Goal: Task Accomplishment & Management: Complete application form

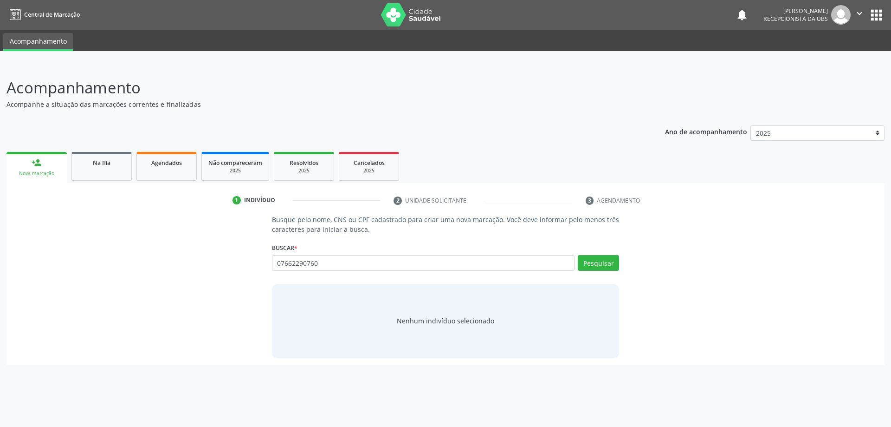
type input "07662290760"
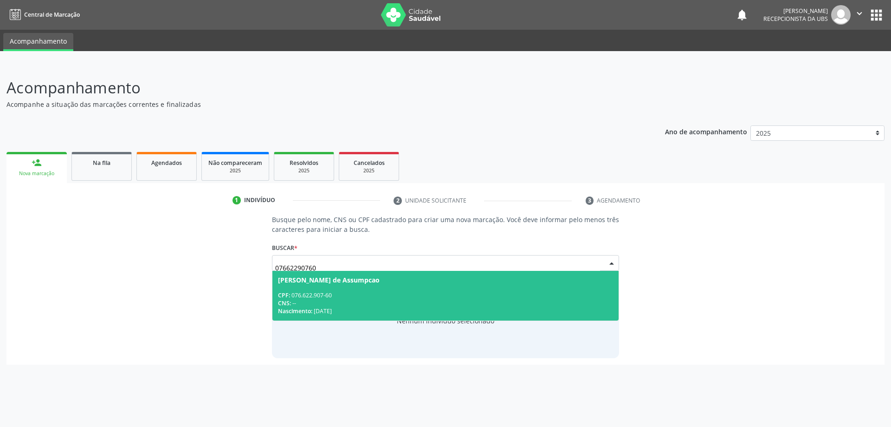
click at [341, 301] on div "CNS: --" at bounding box center [446, 303] width 336 height 8
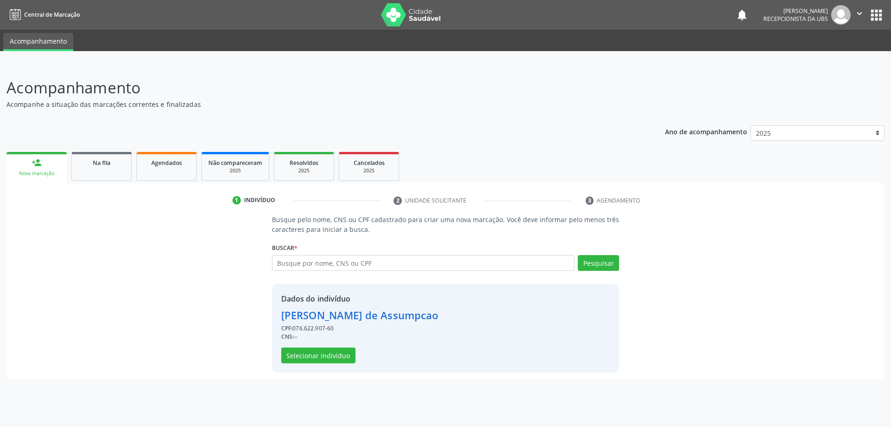
drag, startPoint x: 294, startPoint y: 330, endPoint x: 342, endPoint y: 332, distance: 48.3
click at [342, 332] on div "CPF: 076.622.907-60" at bounding box center [359, 328] width 157 height 8
copy div "076.622.907-60"
click at [306, 361] on button "Selecionar indivíduo" at bounding box center [318, 355] width 74 height 16
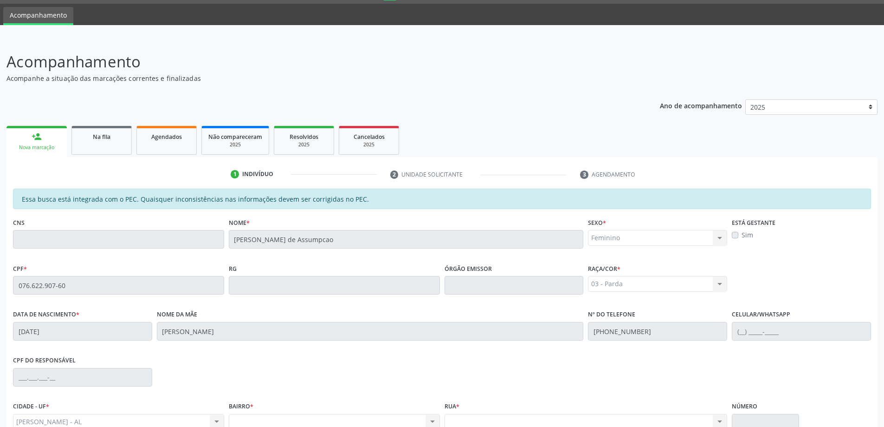
scroll to position [24, 0]
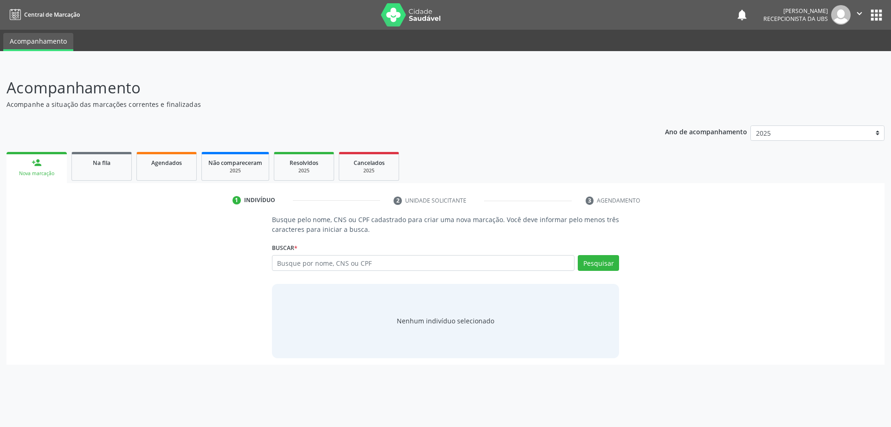
click at [358, 259] on input "text" at bounding box center [423, 263] width 303 height 16
type input "076.622.907-60"
click at [588, 266] on button "Pesquisar" at bounding box center [598, 263] width 41 height 16
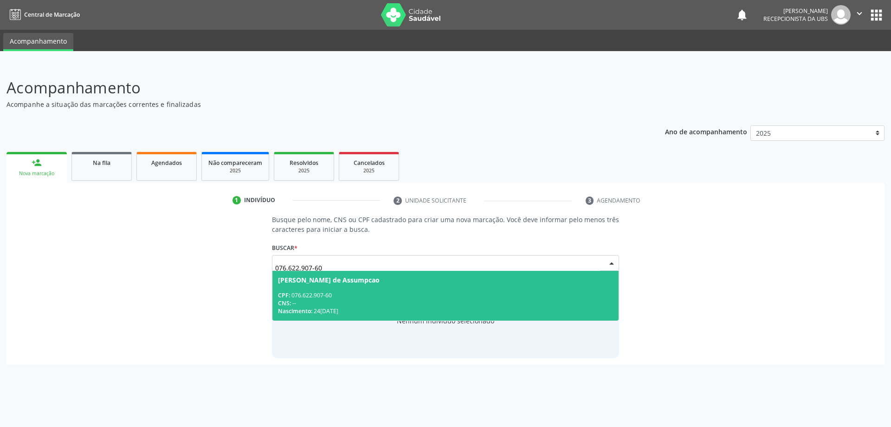
click at [317, 289] on span "[PERSON_NAME] de Assumpcao CPF: 076.622.907-60 CNS: -- Nascimento: 24[DATE]" at bounding box center [445, 296] width 347 height 50
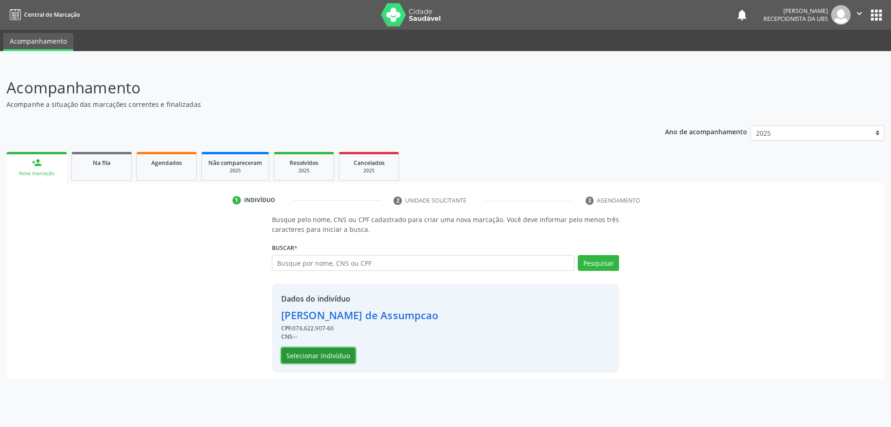
click at [331, 350] on button "Selecionar indivíduo" at bounding box center [318, 355] width 74 height 16
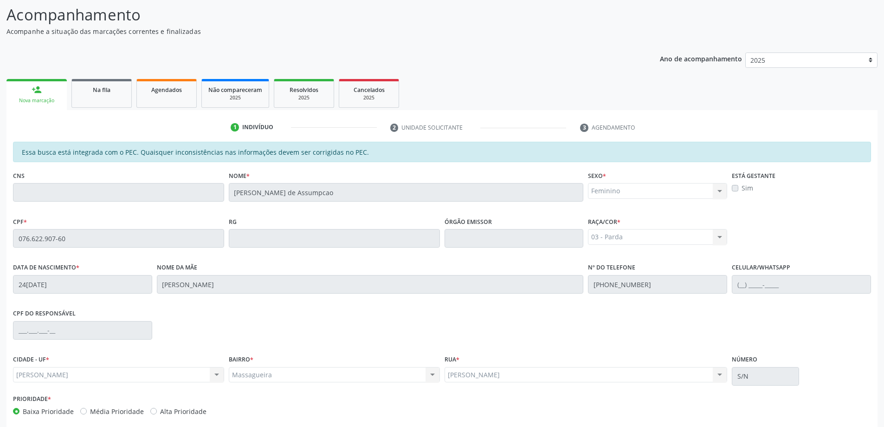
scroll to position [116, 0]
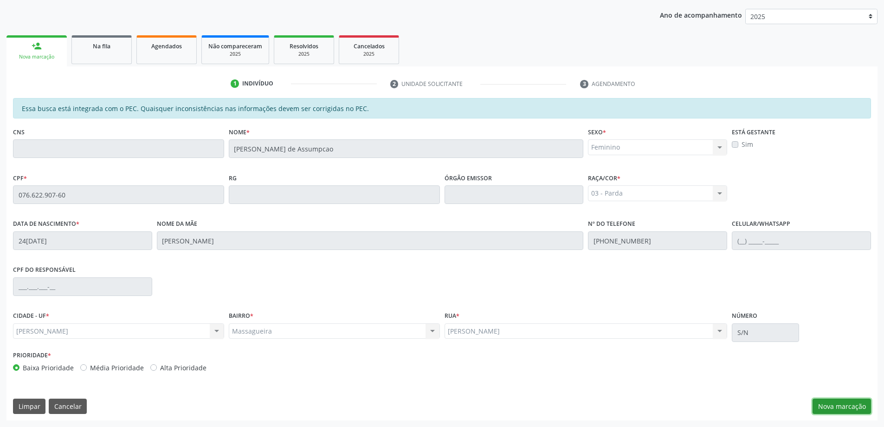
click at [843, 400] on button "Nova marcação" at bounding box center [842, 406] width 58 height 16
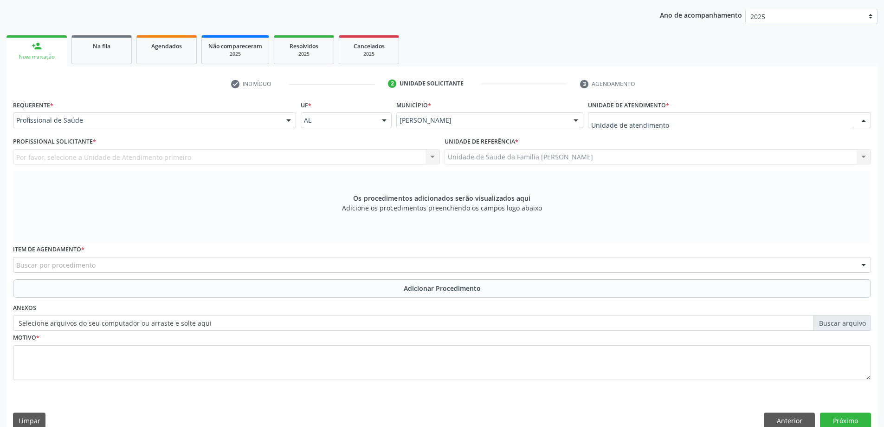
click at [700, 127] on div at bounding box center [729, 120] width 283 height 16
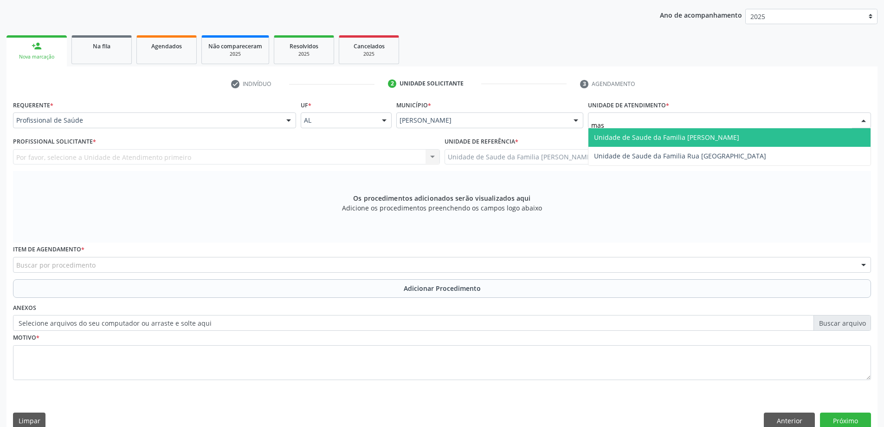
type input "mass"
click at [674, 135] on span "Unidade de Saude da Familia [PERSON_NAME]" at bounding box center [666, 137] width 145 height 9
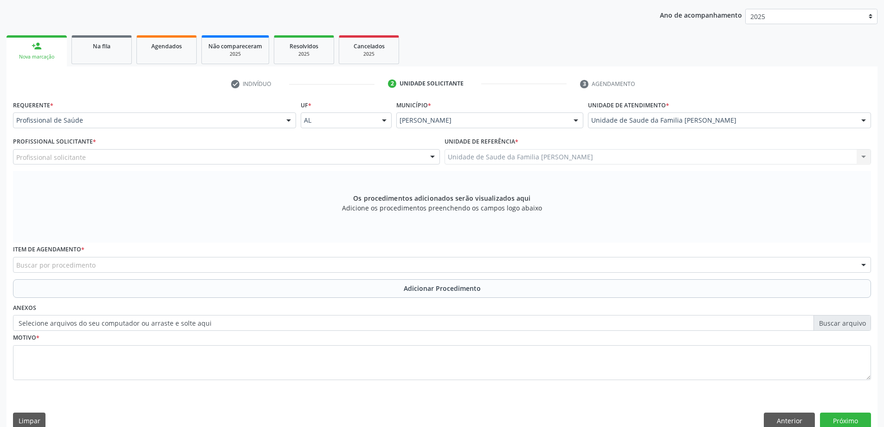
click at [382, 162] on div "Profissional solicitante" at bounding box center [226, 157] width 427 height 16
click at [122, 153] on div "Profissional solicitante" at bounding box center [226, 157] width 427 height 16
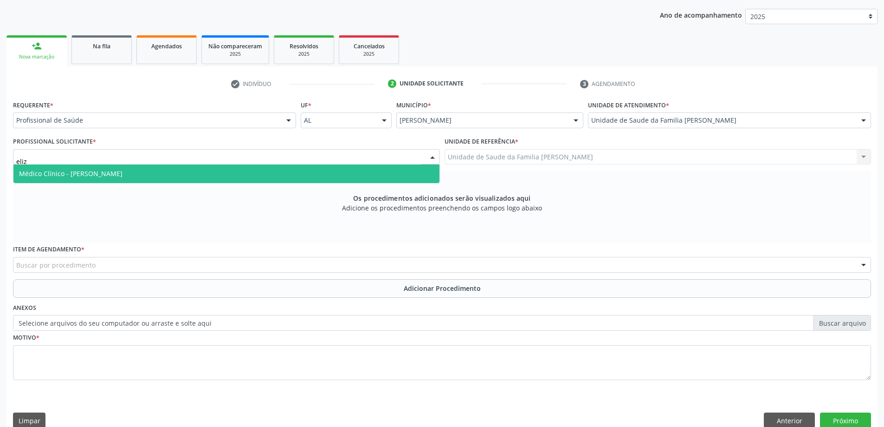
type input "[PERSON_NAME]"
click at [137, 181] on span "Médico Clínico - [PERSON_NAME]" at bounding box center [226, 173] width 426 height 19
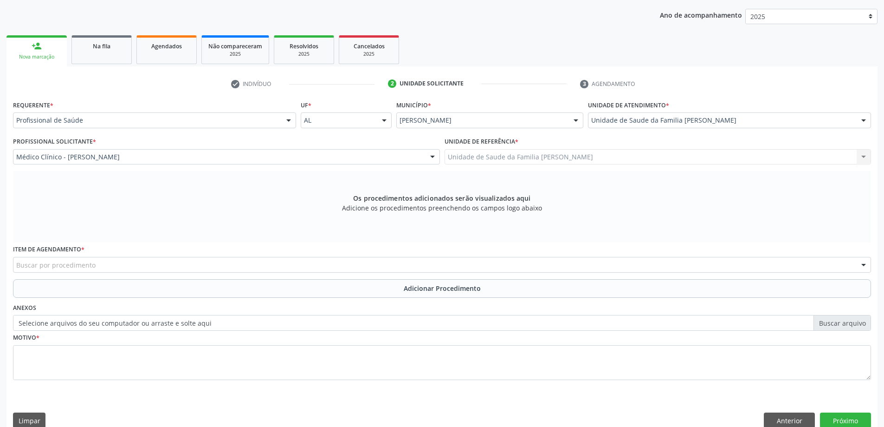
click at [563, 157] on div "Unidade de Saude da Familia Massagueira Unidade de Saude da Familia Massagueira…" at bounding box center [658, 157] width 427 height 16
click at [234, 261] on div "Buscar por procedimento" at bounding box center [442, 265] width 858 height 16
click at [86, 272] on div "Item de agendamento * Buscar por procedimento 0304070076 - .Quimioterapia de Le…" at bounding box center [442, 260] width 863 height 36
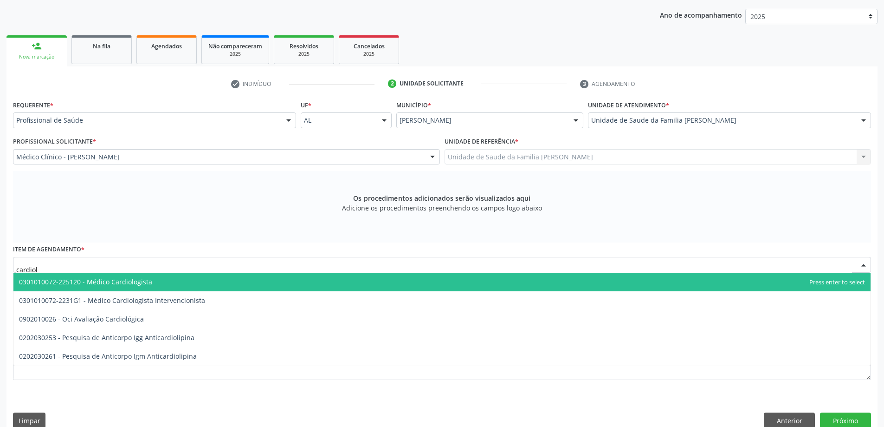
type input "cardiolo"
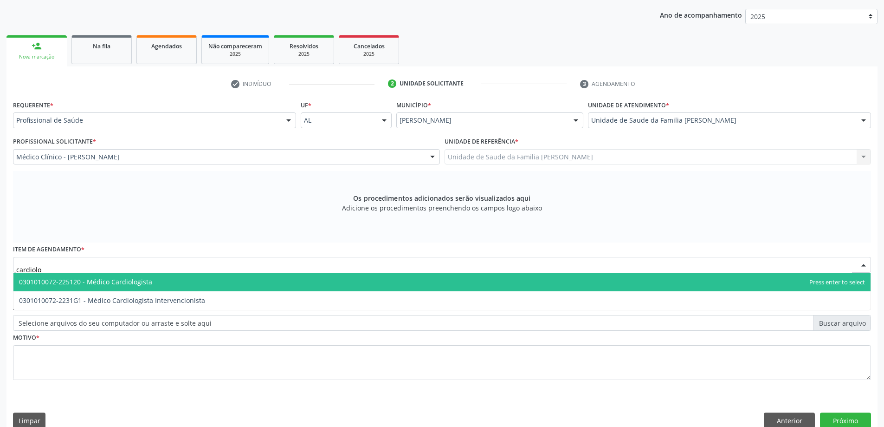
click at [81, 284] on span "0301010072-225120 - Médico Cardiologista" at bounding box center [85, 281] width 133 height 9
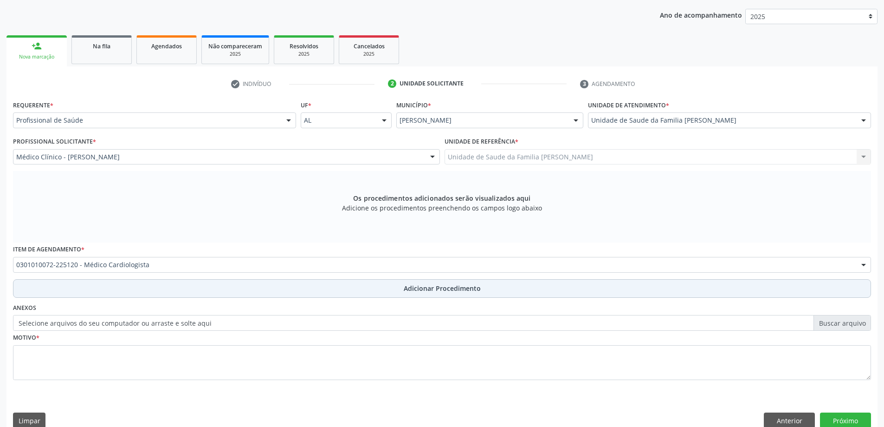
click at [80, 292] on button "Adicionar Procedimento" at bounding box center [442, 288] width 858 height 19
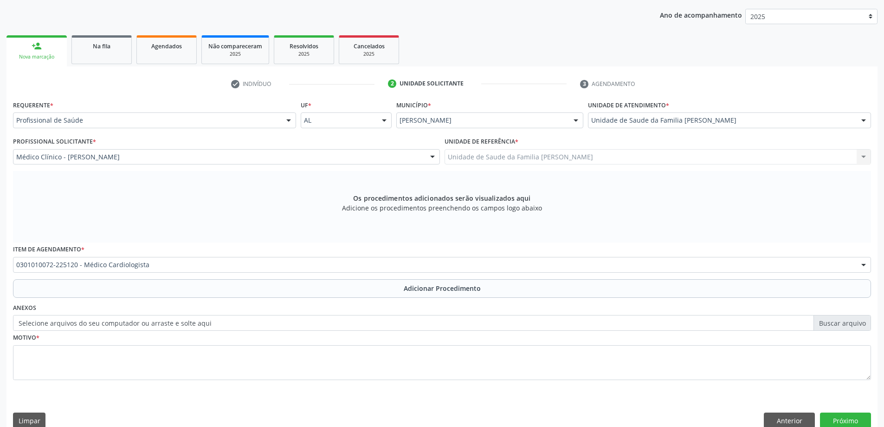
scroll to position [96, 0]
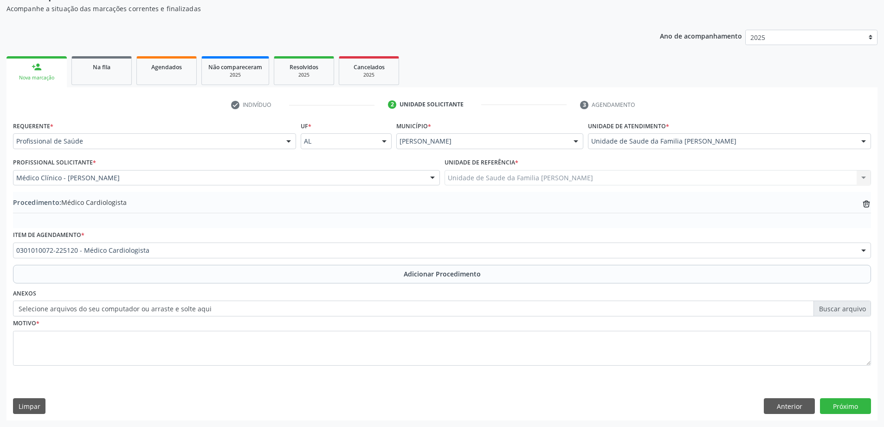
click at [80, 309] on label "Selecione arquivos do seu computador ou arraste e solte aqui" at bounding box center [442, 308] width 858 height 16
click at [80, 309] on input "Selecione arquivos do seu computador ou arraste e solte aqui" at bounding box center [442, 308] width 858 height 16
type input "C:\fakepath\WhatsApp Image 2[DATE]9.46.28.jpeg"
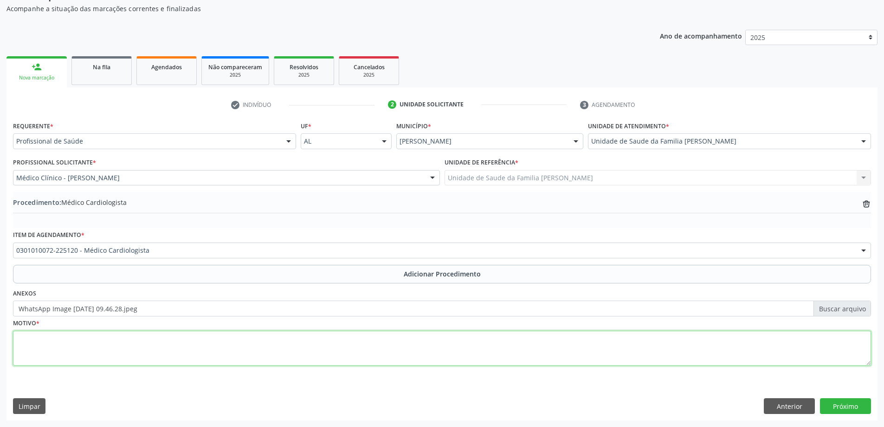
click at [129, 337] on textarea at bounding box center [442, 347] width 858 height 35
type textarea "Paciente com quadro de insuficiência cardiaca com fração de ejeção reduzida..."
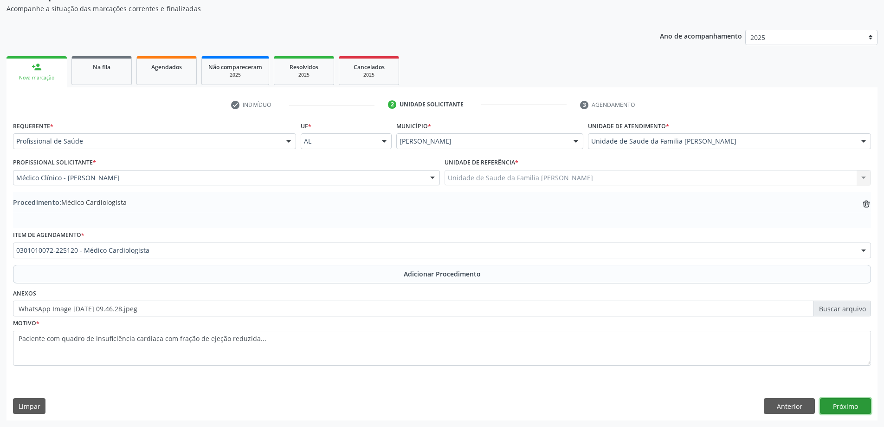
click at [840, 401] on button "Próximo" at bounding box center [845, 406] width 51 height 16
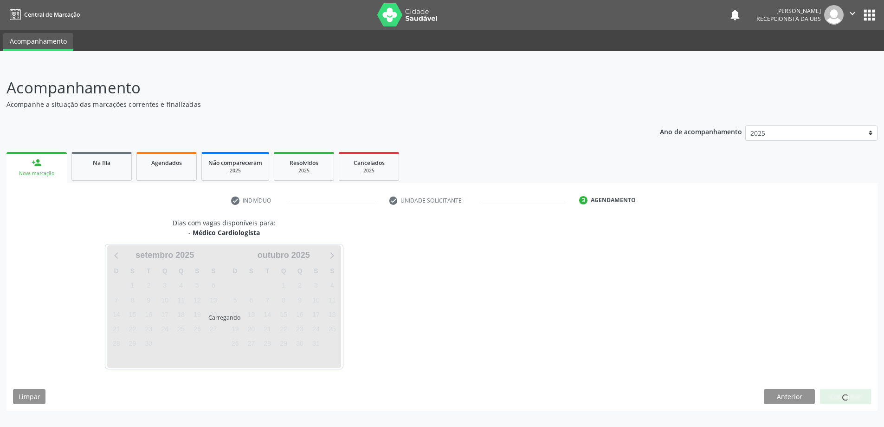
scroll to position [0, 0]
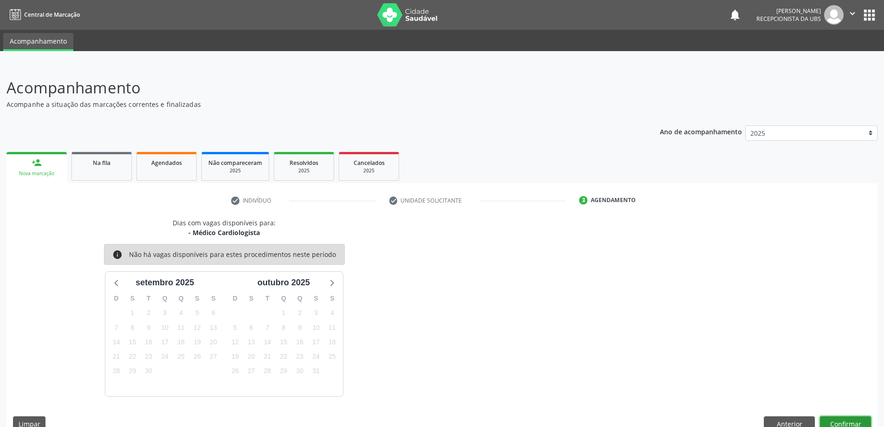
click at [844, 417] on button "Confirmar" at bounding box center [845, 424] width 51 height 16
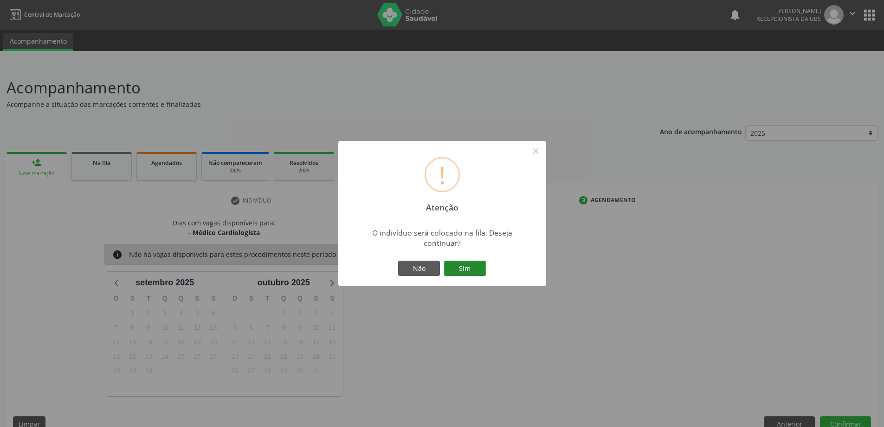
click at [460, 274] on button "Sim" at bounding box center [465, 268] width 42 height 16
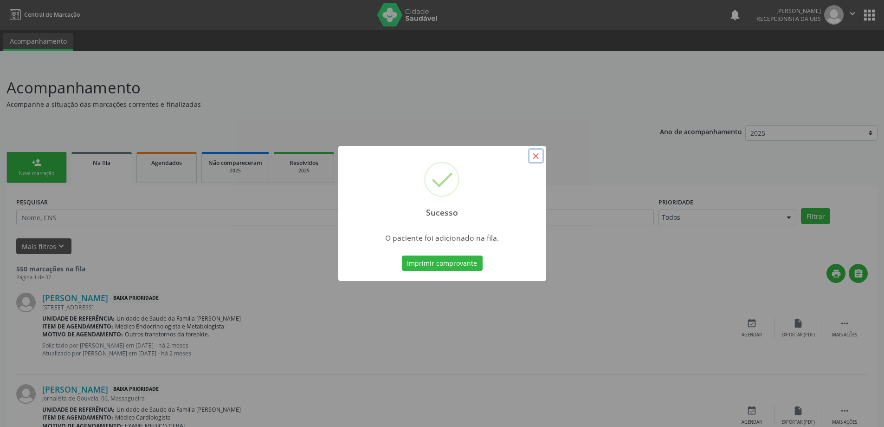
click at [528, 158] on button "×" at bounding box center [536, 156] width 16 height 16
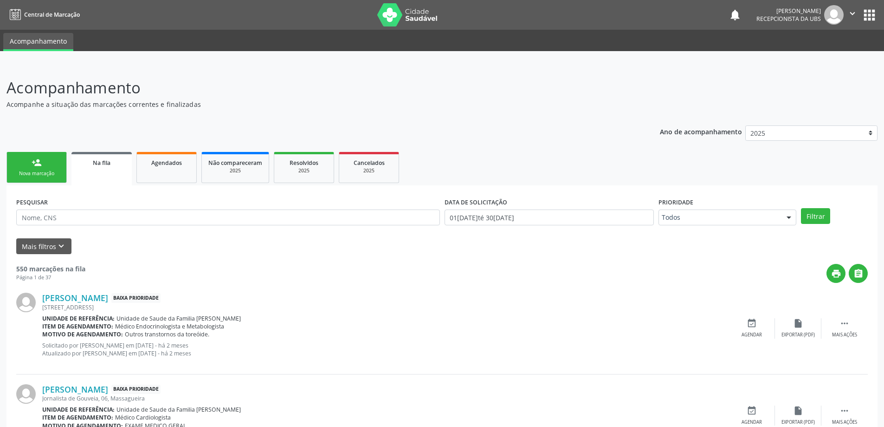
click at [46, 163] on link "person_add Nova marcação" at bounding box center [36, 167] width 60 height 31
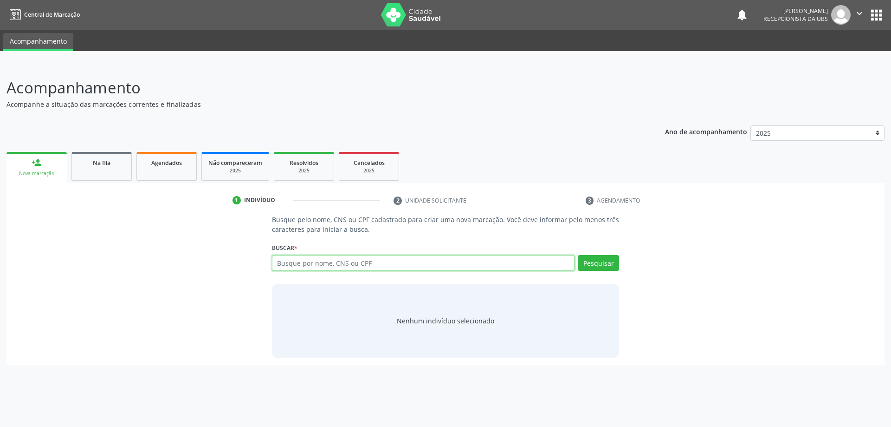
click at [332, 265] on input "text" at bounding box center [423, 263] width 303 height 16
type input "05715426464"
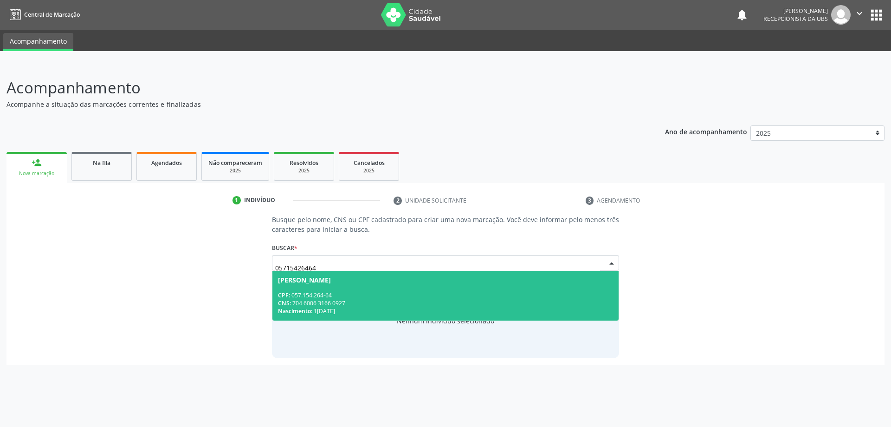
click at [323, 286] on span "[PERSON_NAME] CPF: 057.154.264-64 CNS: 704 6006 3166 0927 Nascimento: 10[DATE]" at bounding box center [445, 296] width 347 height 50
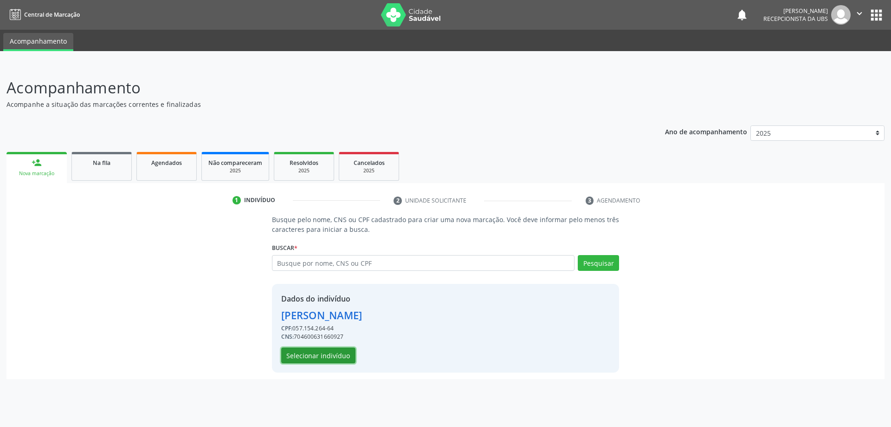
click at [300, 361] on button "Selecionar indivíduo" at bounding box center [318, 355] width 74 height 16
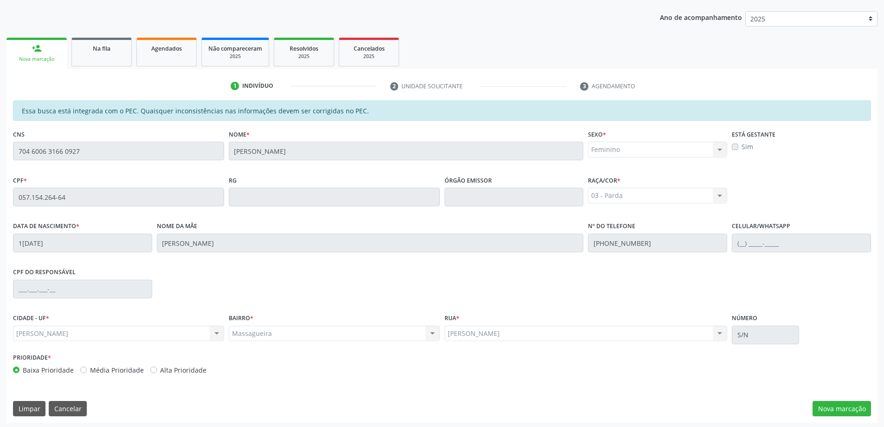
scroll to position [116, 0]
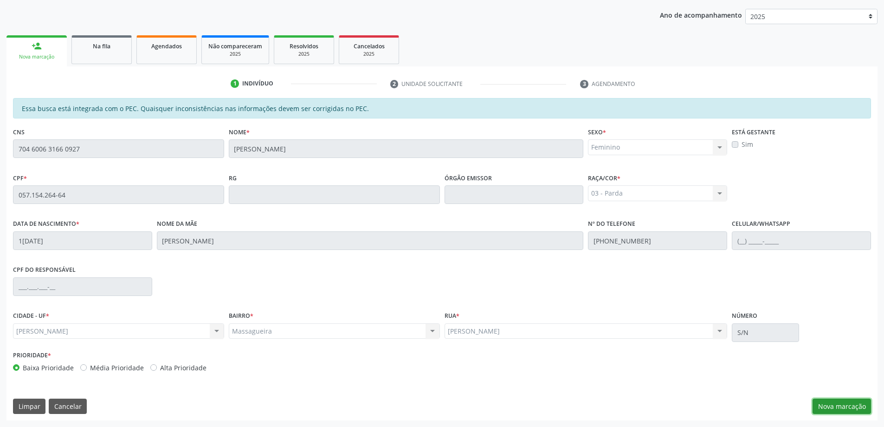
click at [849, 402] on button "Nova marcação" at bounding box center [842, 406] width 58 height 16
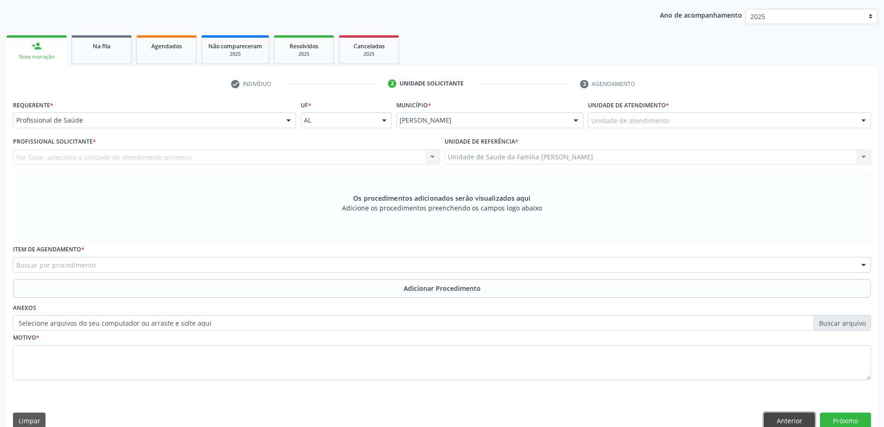
click at [787, 414] on button "Anterior" at bounding box center [789, 420] width 51 height 16
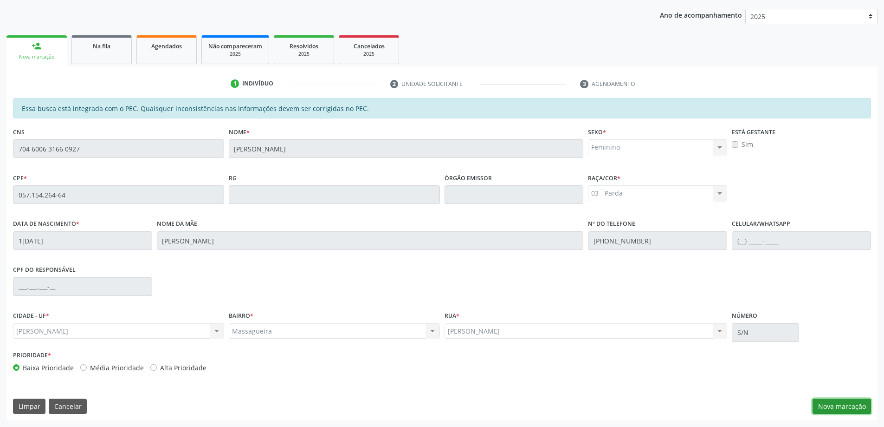
click at [823, 408] on button "Nova marcação" at bounding box center [842, 406] width 58 height 16
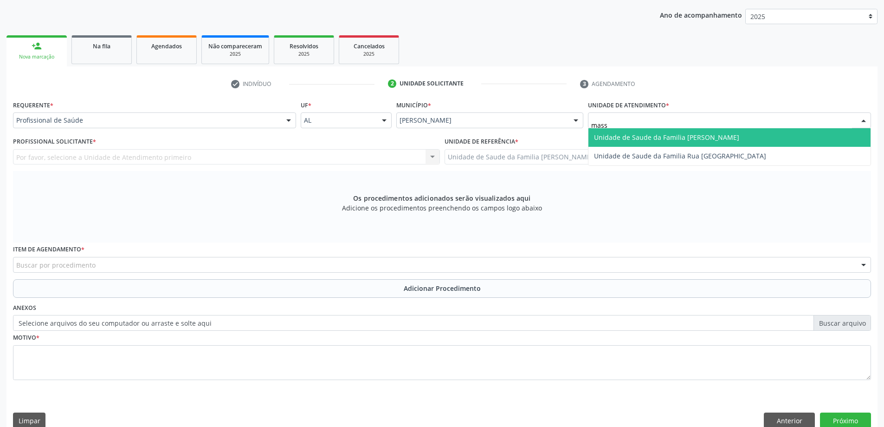
type input "massa"
click at [602, 137] on span "Unidade de Saude da Familia [PERSON_NAME]" at bounding box center [666, 137] width 145 height 9
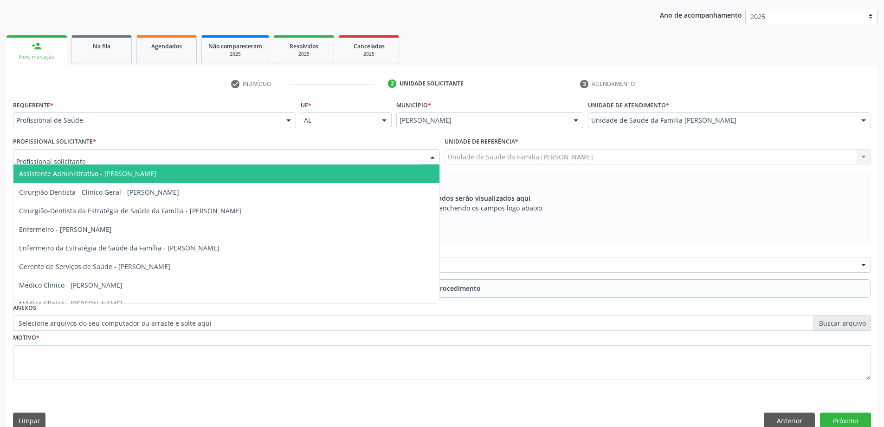
click at [172, 164] on div at bounding box center [226, 157] width 427 height 16
type input "ana"
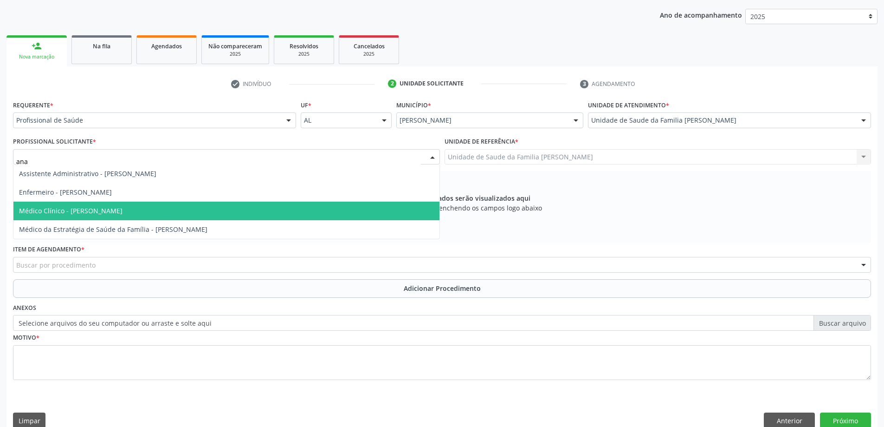
click at [123, 207] on span "Médico Clínico - [PERSON_NAME]" at bounding box center [70, 210] width 103 height 9
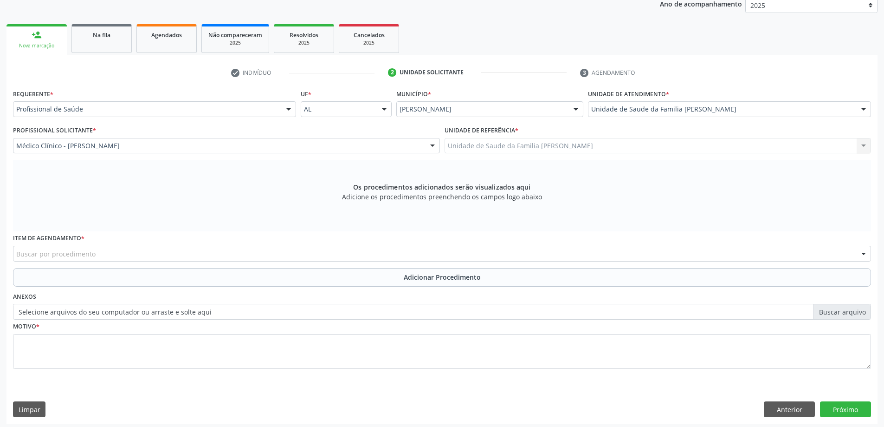
scroll to position [131, 0]
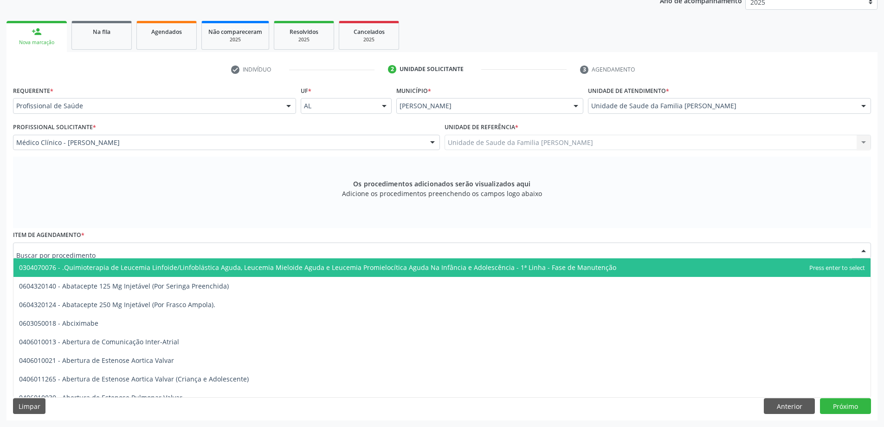
click at [264, 256] on div at bounding box center [442, 250] width 858 height 16
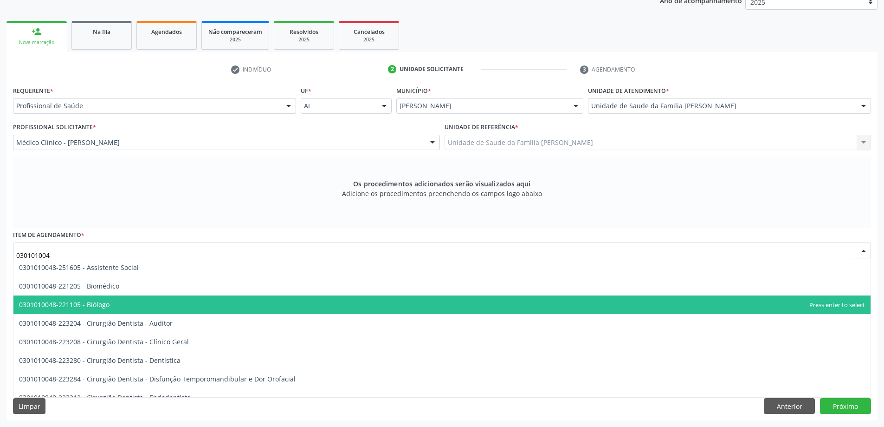
type input "0301010048"
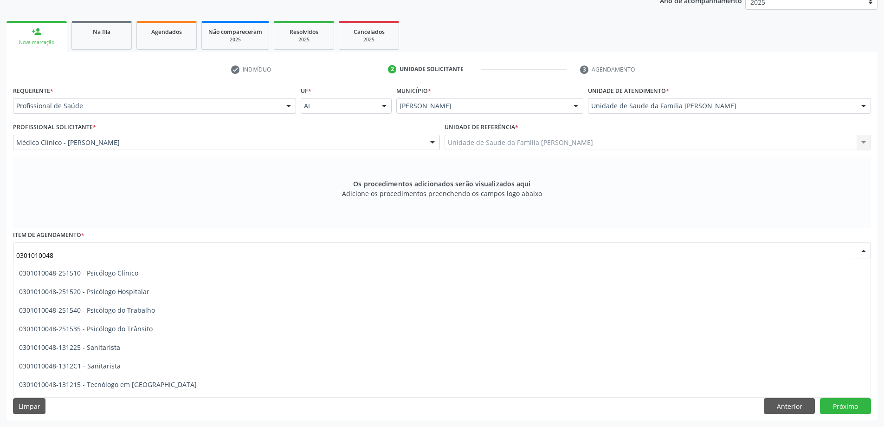
scroll to position [1532, 0]
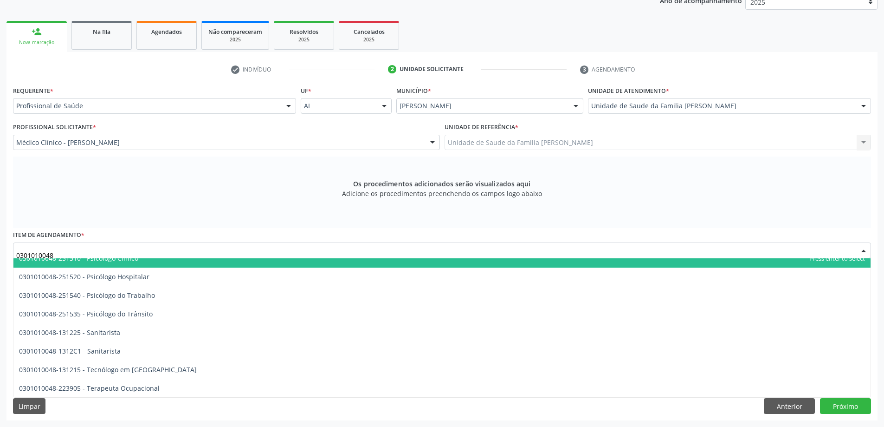
click at [118, 264] on span "0301010048-251510 - Psicólogo Clínico" at bounding box center [441, 258] width 857 height 19
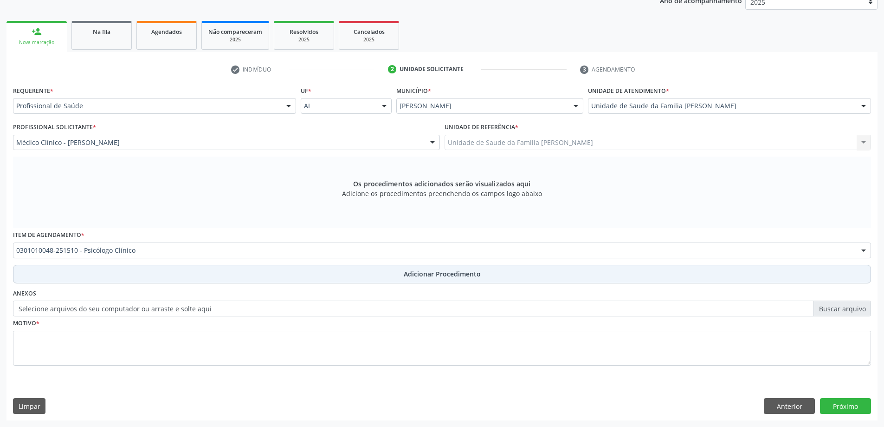
click at [244, 276] on button "Adicionar Procedimento" at bounding box center [442, 274] width 858 height 19
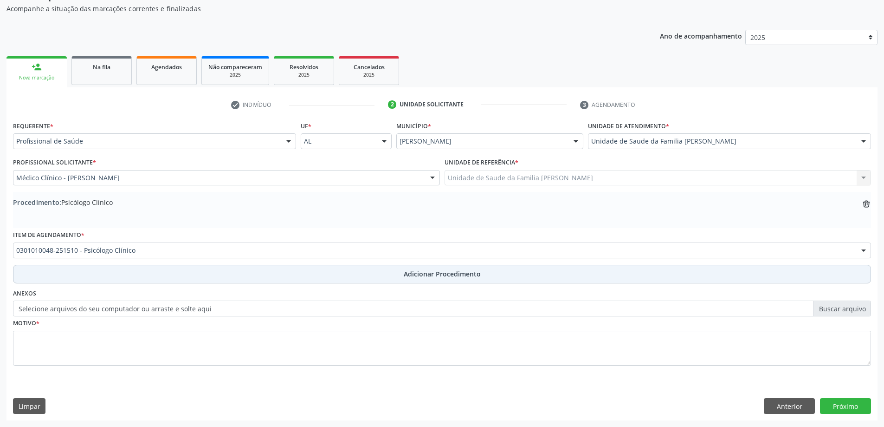
scroll to position [96, 0]
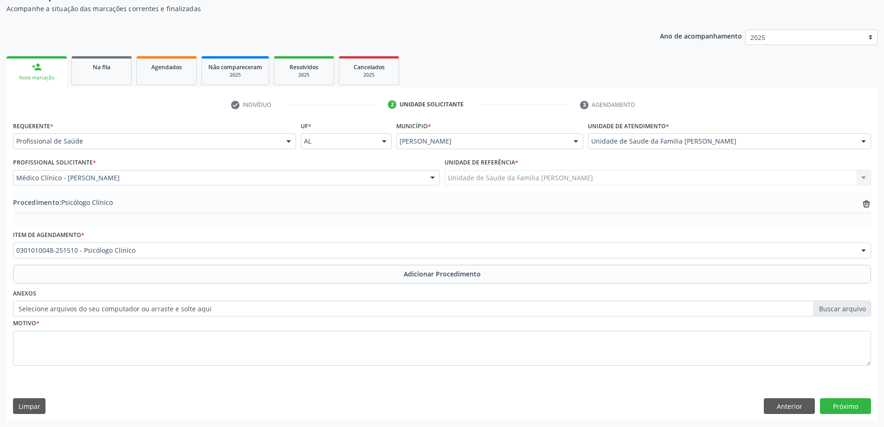
click at [74, 305] on label "Selecione arquivos do seu computador ou arraste e solte aqui" at bounding box center [442, 308] width 858 height 16
click at [74, 305] on input "Selecione arquivos do seu computador ou arraste e solte aqui" at bounding box center [442, 308] width 858 height 16
type input "C:\fakepath\WhatsApp Image [DATE] 14.01.42.jpeg"
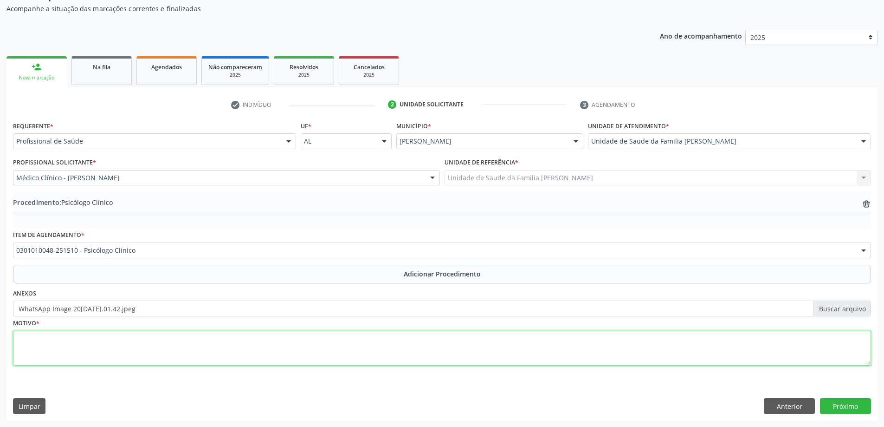
click at [145, 333] on textarea at bounding box center [442, 347] width 858 height 35
click at [59, 342] on textarea "Perda familiar. Solicito acompanhamento especializado" at bounding box center [442, 347] width 858 height 35
click at [61, 338] on textarea "Perda familiar. Solicito acompanhamento especializado" at bounding box center [442, 347] width 858 height 35
click at [216, 341] on textarea "Perda familiar recente. Solicito acompanhamento especializado" at bounding box center [442, 347] width 858 height 35
type textarea "Perda familiar recente. Solicito acompanhamento especializado."
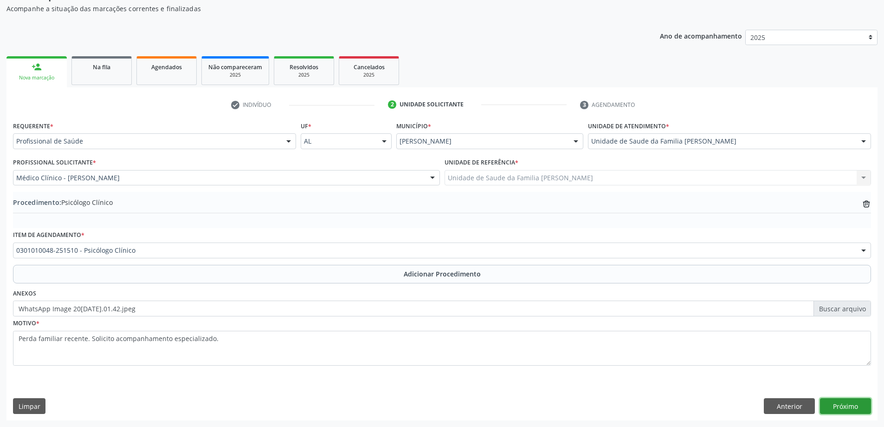
click at [867, 404] on button "Próximo" at bounding box center [845, 406] width 51 height 16
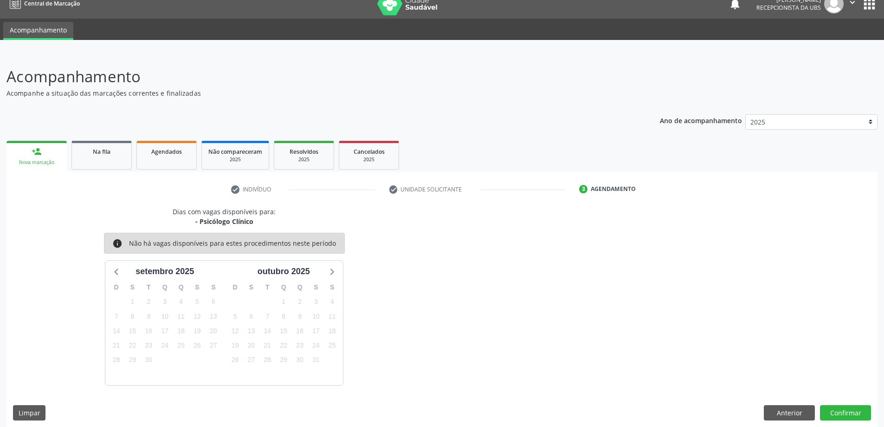
scroll to position [18, 0]
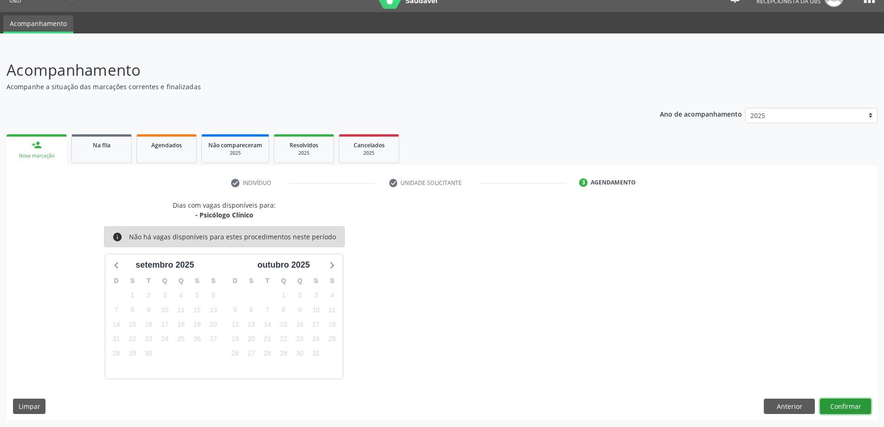
click at [841, 404] on button "Confirmar" at bounding box center [845, 406] width 51 height 16
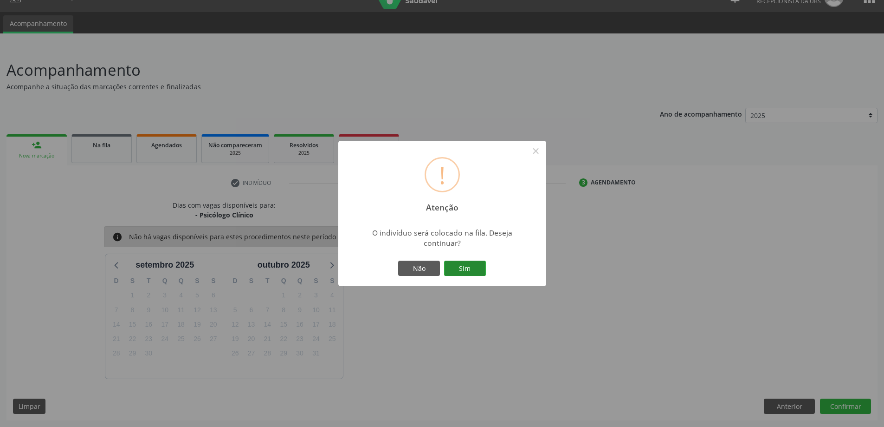
click at [472, 265] on button "Sim" at bounding box center [465, 268] width 42 height 16
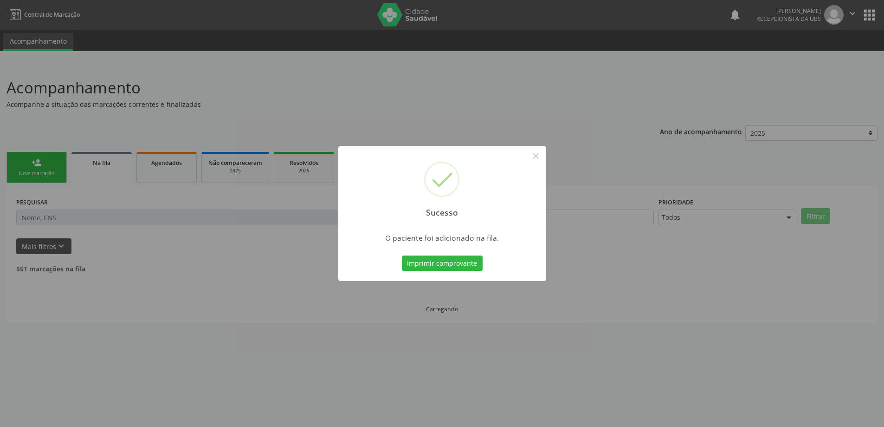
scroll to position [0, 0]
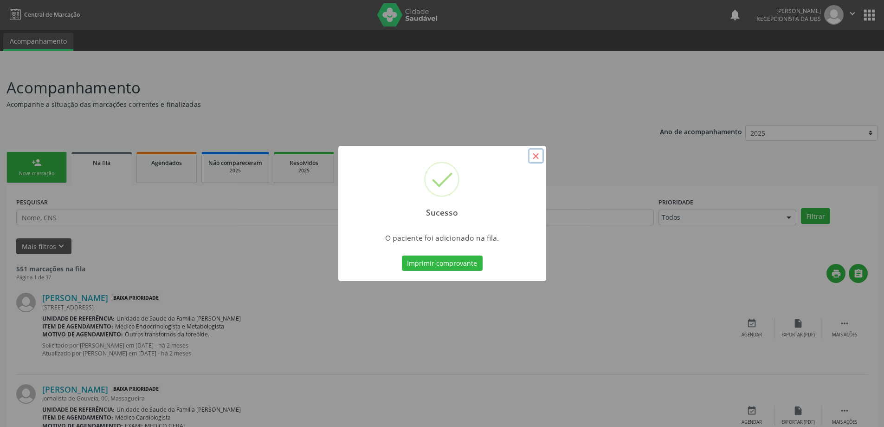
click at [532, 158] on button "×" at bounding box center [536, 156] width 16 height 16
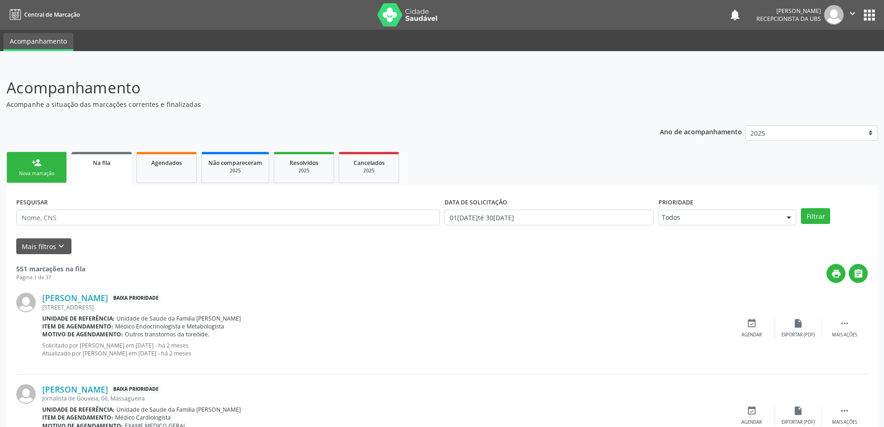
click at [35, 162] on div "person_add" at bounding box center [37, 162] width 10 height 10
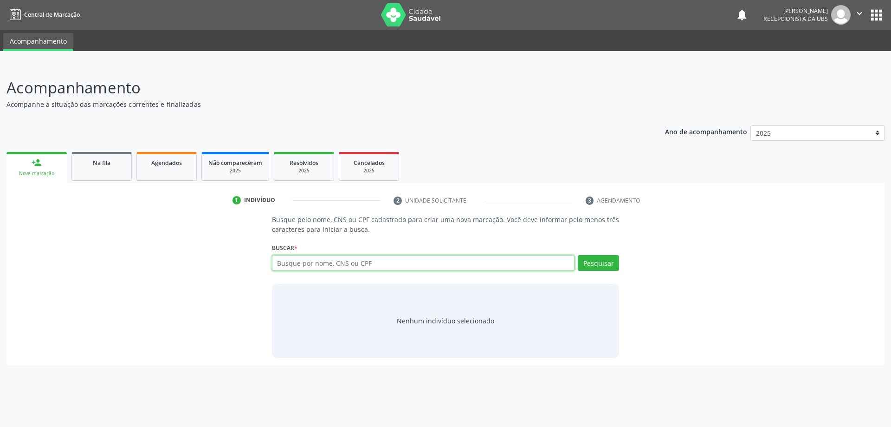
click at [353, 263] on input "text" at bounding box center [423, 263] width 303 height 16
type input "700606417650862"
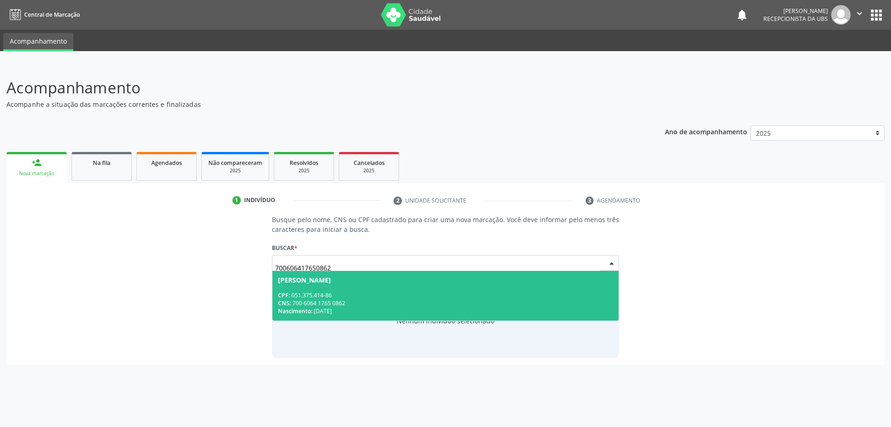
click at [449, 285] on span "[PERSON_NAME] CPF: 051.375.414-86 CNS: 700 6064 1765 0862 Nascimento: 07[DATE]" at bounding box center [445, 296] width 347 height 50
click at [449, 285] on div "Nenhum indivíduo selecionado" at bounding box center [446, 321] width 348 height 74
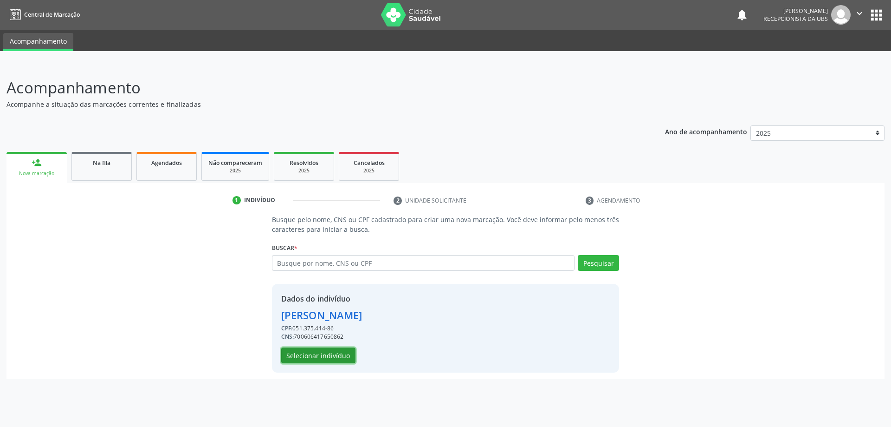
click at [305, 358] on button "Selecionar indivíduo" at bounding box center [318, 355] width 74 height 16
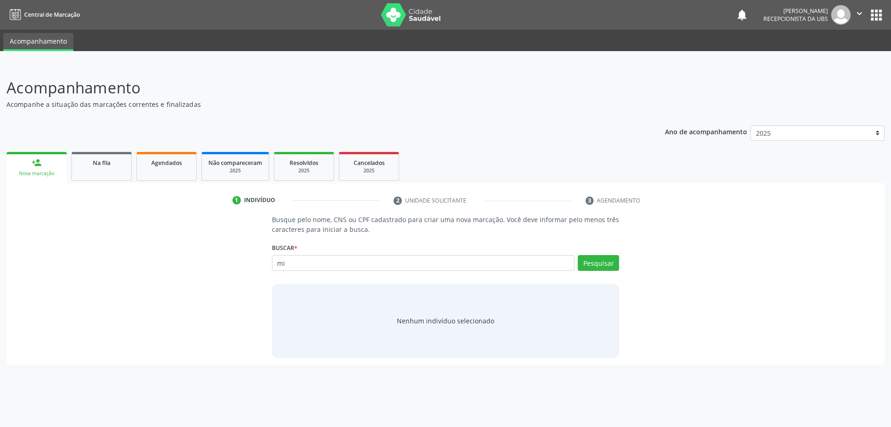
type input "m"
click at [336, 256] on input "text" at bounding box center [423, 263] width 303 height 16
paste input "701202080170717"
type input "701202080170717"
click at [595, 264] on button "Pesquisar" at bounding box center [598, 263] width 41 height 16
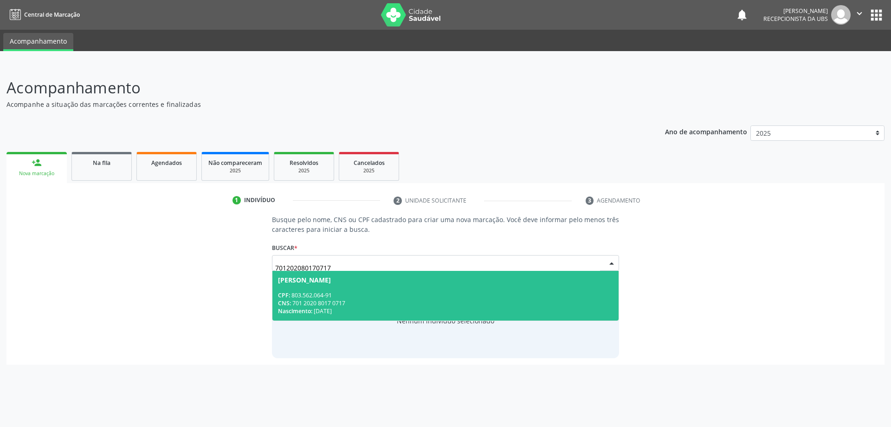
click at [430, 295] on div "CPF: 803.562.064-91" at bounding box center [446, 295] width 336 height 8
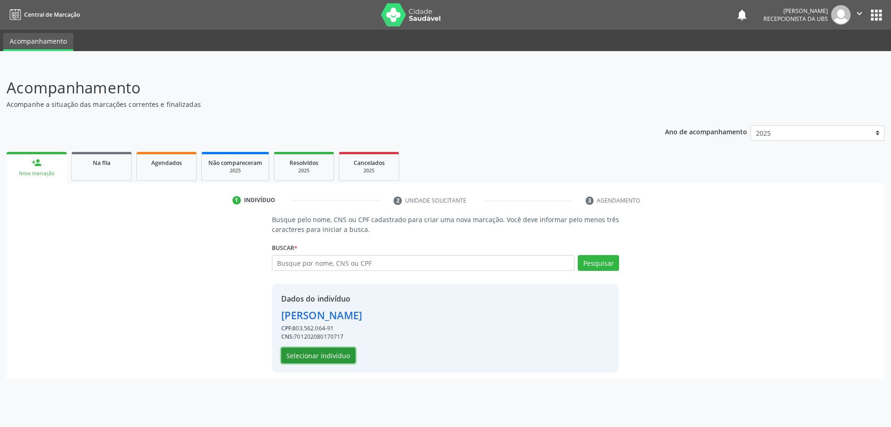
click at [318, 352] on button "Selecionar indivíduo" at bounding box center [318, 355] width 74 height 16
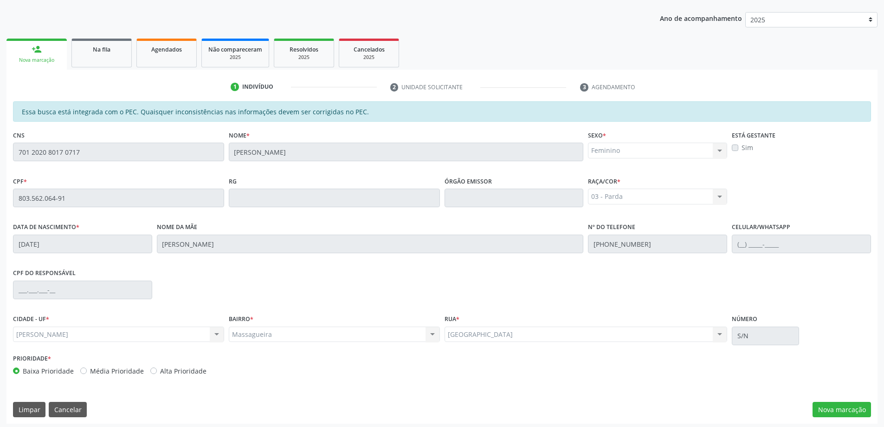
scroll to position [116, 0]
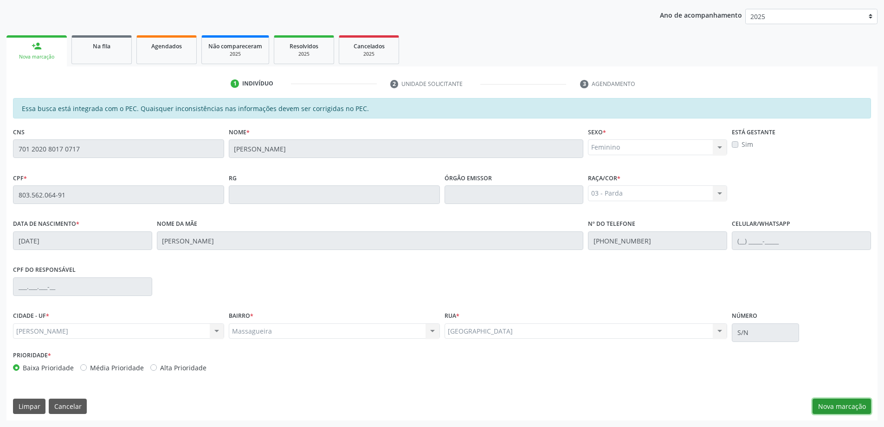
click at [840, 399] on button "Nova marcação" at bounding box center [842, 406] width 58 height 16
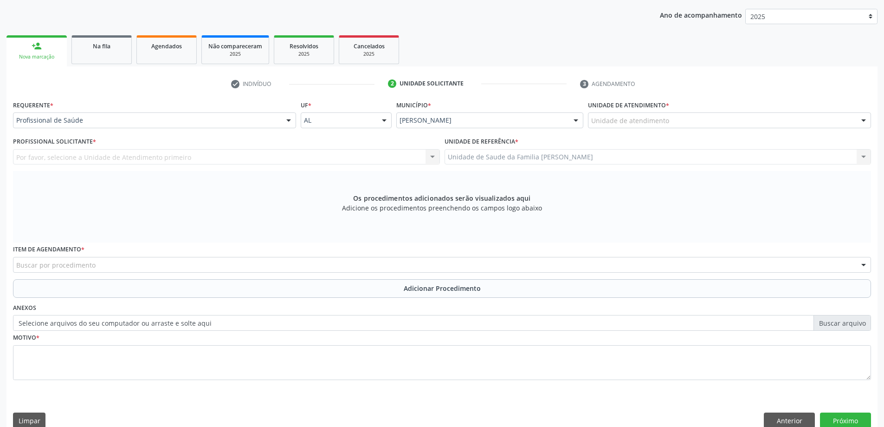
click at [724, 127] on div "Unidade de atendimento" at bounding box center [729, 120] width 283 height 16
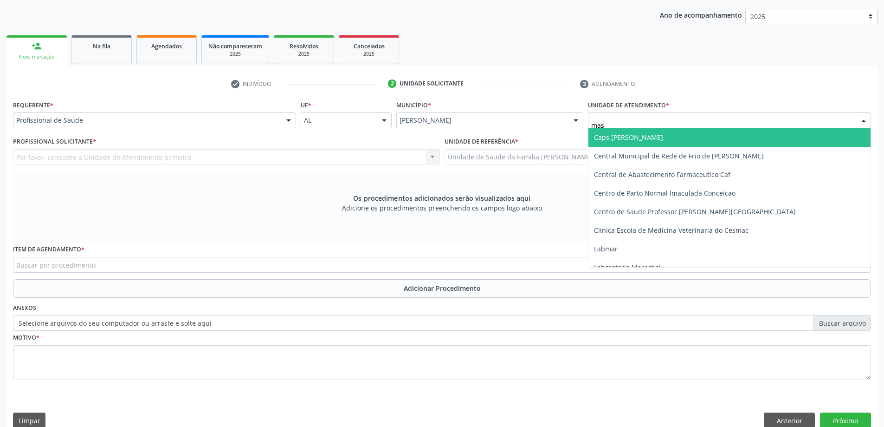
type input "mass"
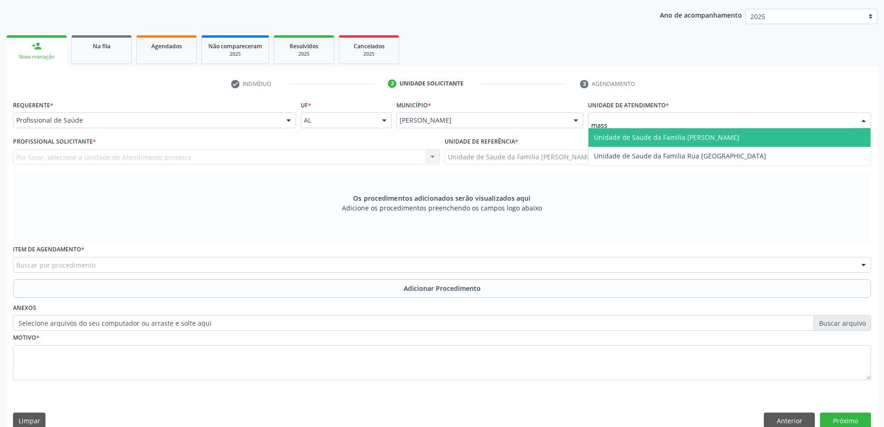
click at [724, 135] on span "Unidade de Saude da Familia [PERSON_NAME]" at bounding box center [729, 137] width 282 height 19
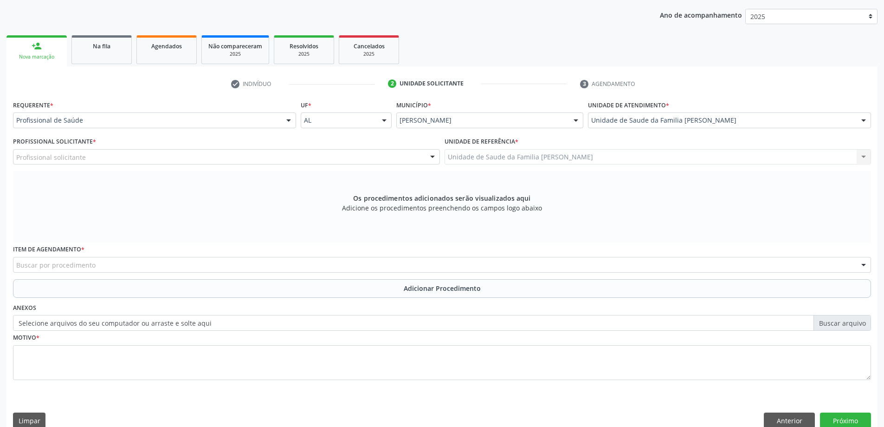
click at [192, 155] on div "Profissional solicitante" at bounding box center [226, 157] width 427 height 16
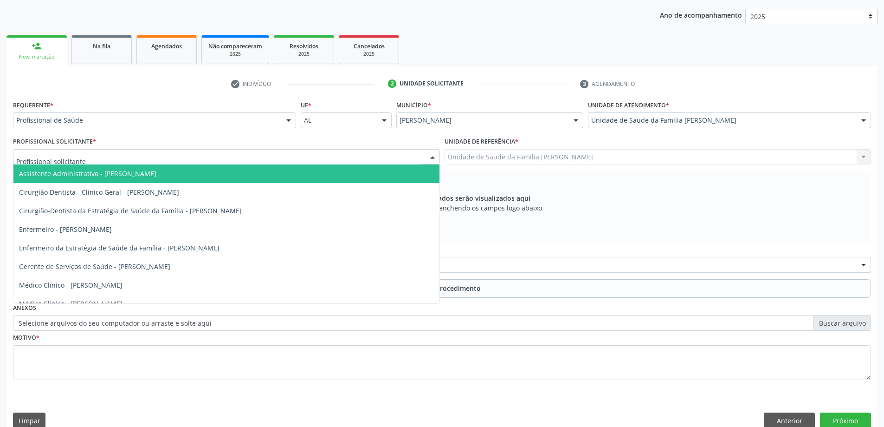
drag, startPoint x: 172, startPoint y: 114, endPoint x: 175, endPoint y: 124, distance: 10.3
click at [175, 127] on div "Profissional de Saúde" at bounding box center [154, 120] width 283 height 16
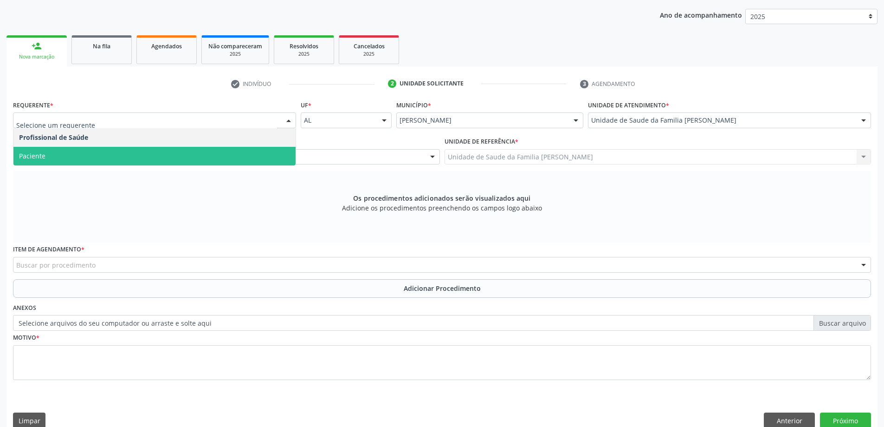
click at [68, 149] on span "Paciente" at bounding box center [154, 156] width 282 height 19
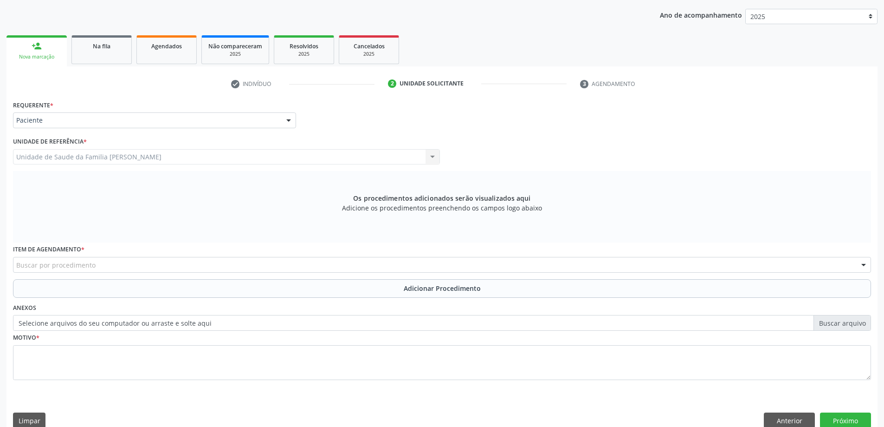
scroll to position [131, 0]
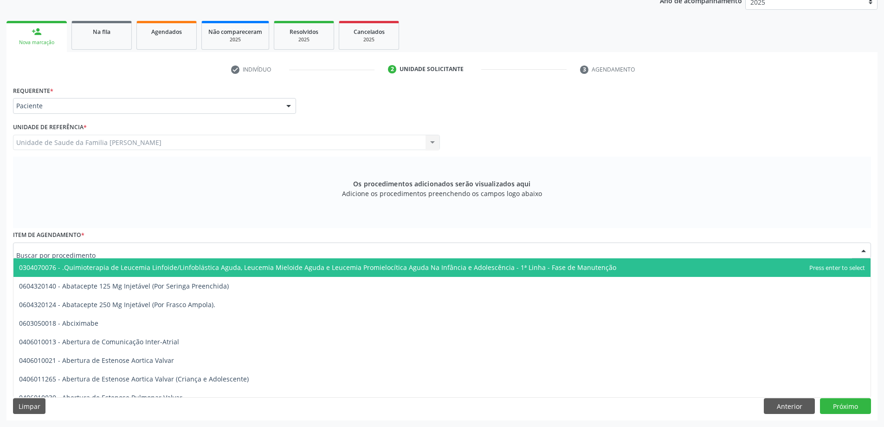
click at [103, 251] on div at bounding box center [442, 250] width 858 height 16
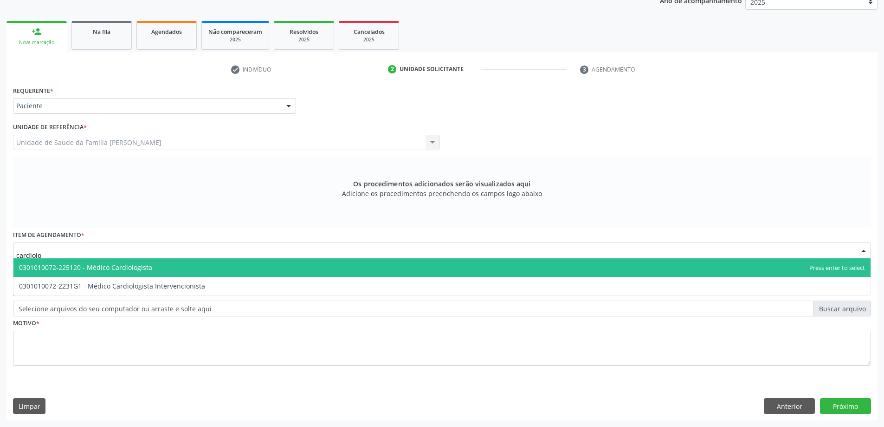
type input "cardiolog"
click at [59, 272] on span "0301010072-225120 - Médico Cardiologista" at bounding box center [441, 267] width 857 height 19
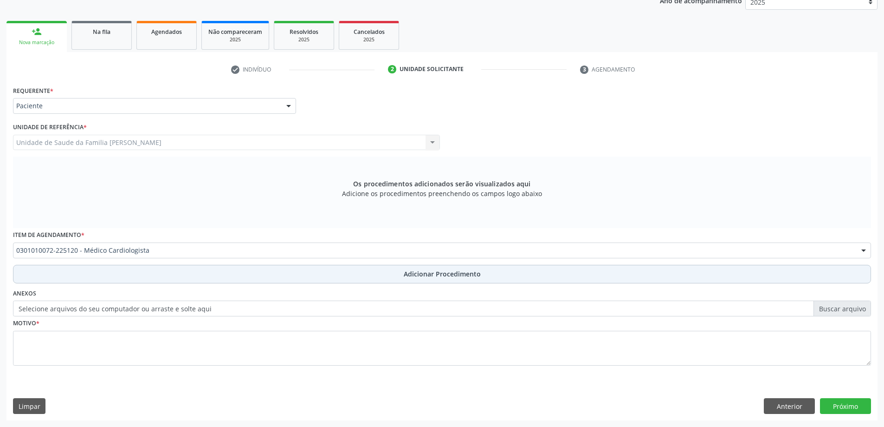
click at [271, 282] on button "Adicionar Procedimento" at bounding box center [442, 274] width 858 height 19
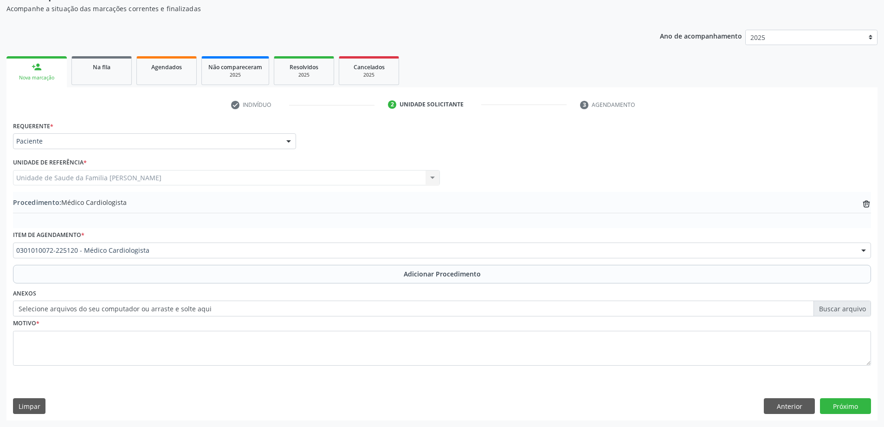
click at [180, 310] on label "Selecione arquivos do seu computador ou arraste e solte aqui" at bounding box center [442, 308] width 858 height 16
click at [180, 310] on input "Selecione arquivos do seu computador ou arraste e solte aqui" at bounding box center [442, 308] width 858 height 16
type input "C:\fakepath\WhatsApp Image 2025-09-30 at 14.09.51.jpeg"
click at [118, 304] on label "WhatsApp Image 2025-09-30 at 14.09.51.jpeg" at bounding box center [442, 308] width 858 height 16
click at [118, 304] on input "WhatsApp Image 2025-09-30 at 14.09.51.jpeg" at bounding box center [442, 308] width 858 height 16
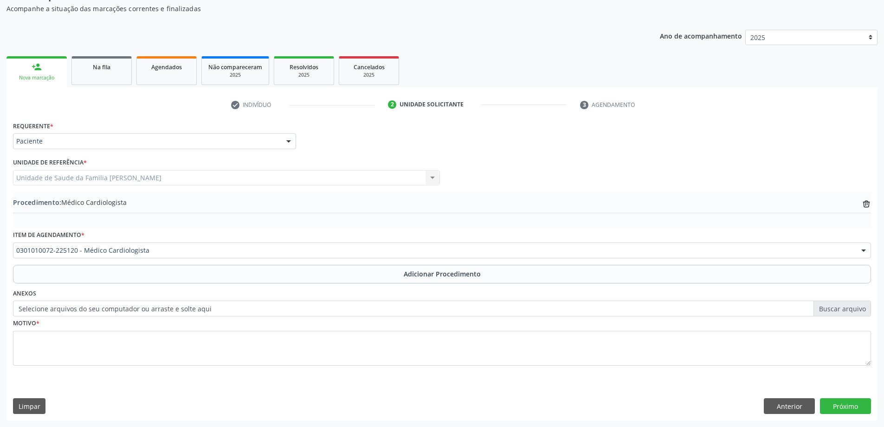
click at [117, 314] on label "Selecione arquivos do seu computador ou arraste e solte aqui" at bounding box center [442, 308] width 858 height 16
click at [117, 314] on input "Selecione arquivos do seu computador ou arraste e solte aqui" at bounding box center [442, 308] width 858 height 16
type input "C:\fakepath\WhatsApp Image 2025-09-30 at 14.09.51.jpeg"
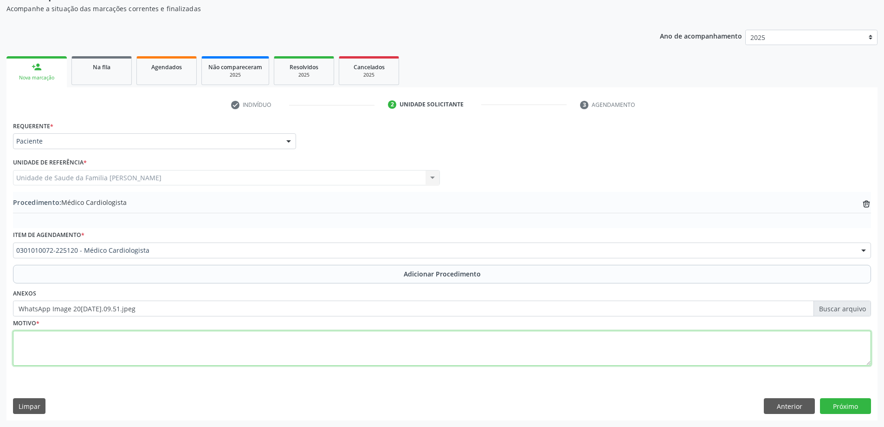
click at [142, 331] on textarea at bounding box center [442, 347] width 858 height 35
type textarea "J"
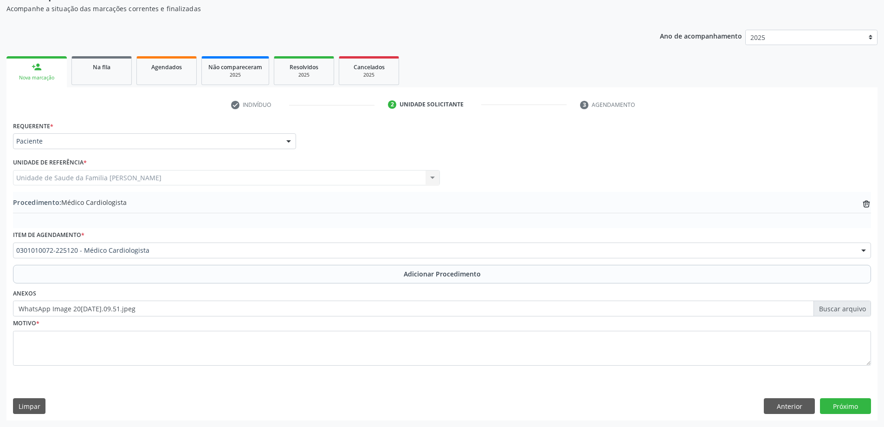
click at [58, 309] on label "WhatsApp Image 2025-09-30 at 14.09.51.jpeg" at bounding box center [442, 308] width 858 height 16
click at [58, 309] on input "WhatsApp Image 2025-09-30 at 14.09.51.jpeg" at bounding box center [442, 308] width 858 height 16
type input "C:\fakepath\WhatsApp Image 2025-09-30 at 14.10.52.jpeg"
click at [175, 305] on label "WhatsApp Image 2025-09-30 at 14.10.52.jpeg" at bounding box center [442, 308] width 858 height 16
click at [175, 305] on input "WhatsApp Image 2025-09-30 at 14.10.52.jpeg" at bounding box center [442, 308] width 858 height 16
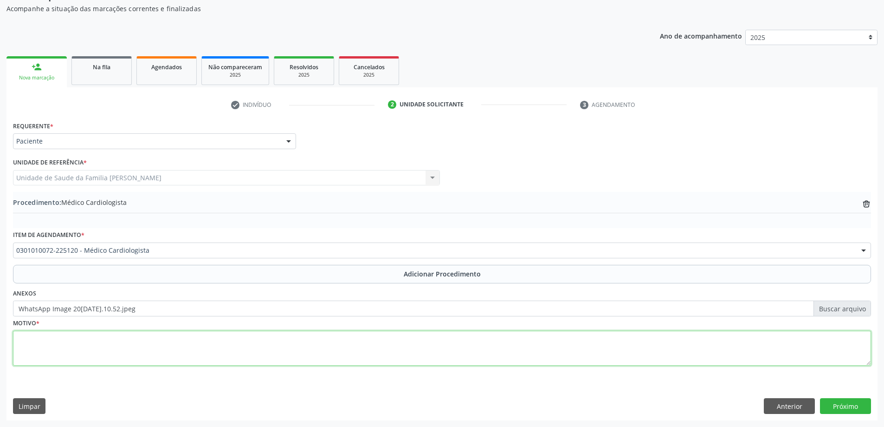
click at [78, 351] on textarea at bounding box center [442, 347] width 858 height 35
type textarea "Justificativa não identificada."
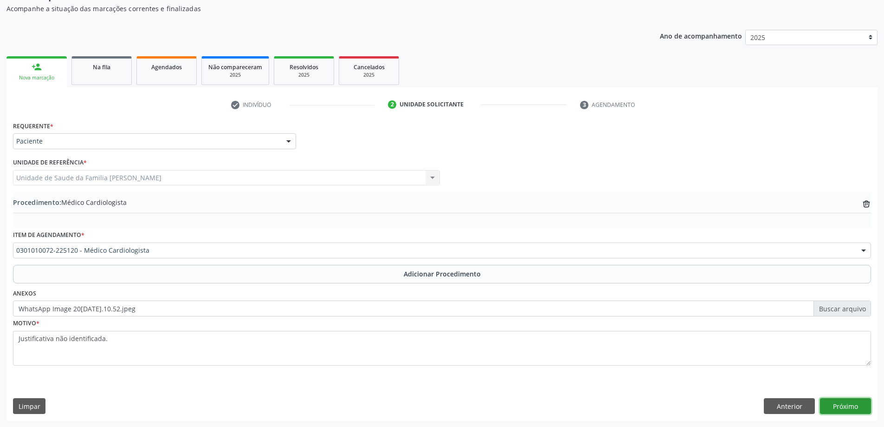
click at [857, 402] on button "Próximo" at bounding box center [845, 406] width 51 height 16
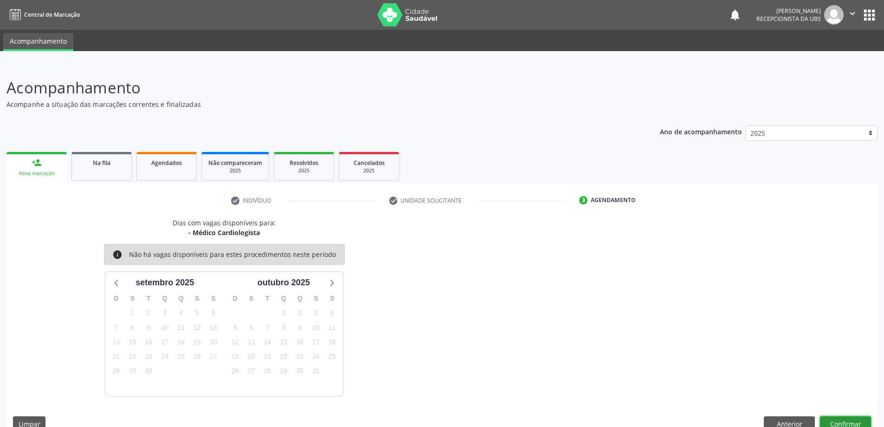
click at [840, 418] on button "Confirmar" at bounding box center [845, 424] width 51 height 16
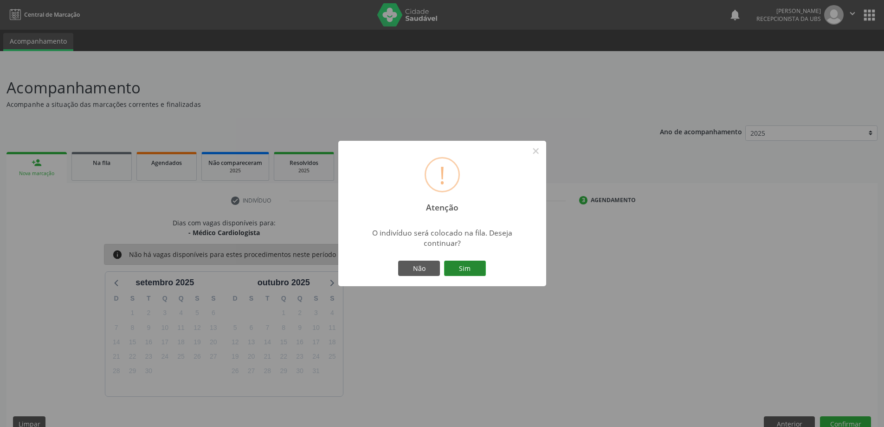
click at [456, 263] on button "Sim" at bounding box center [465, 268] width 42 height 16
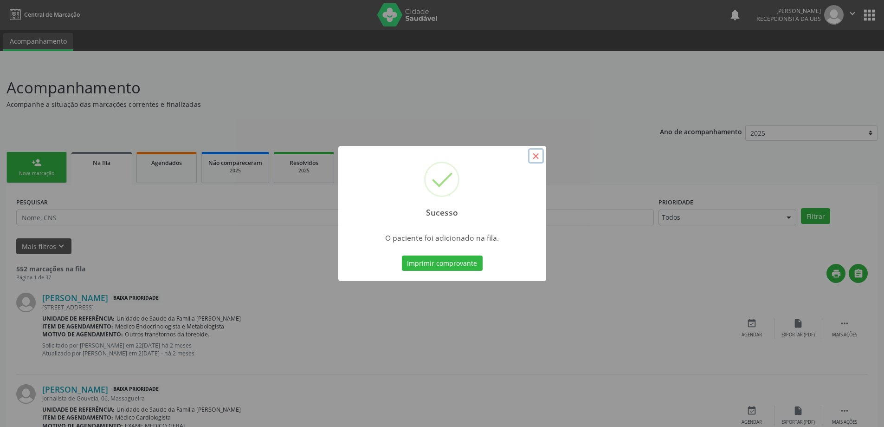
click at [541, 159] on button "×" at bounding box center [536, 156] width 16 height 16
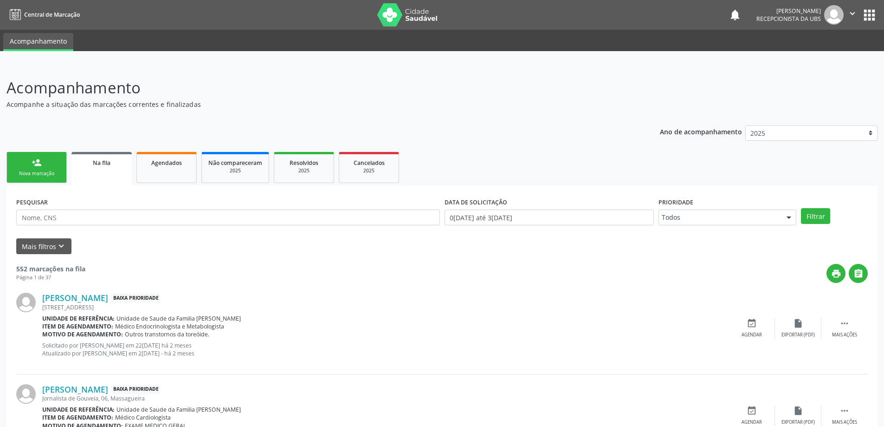
click at [45, 173] on div "Nova marcação" at bounding box center [36, 173] width 46 height 7
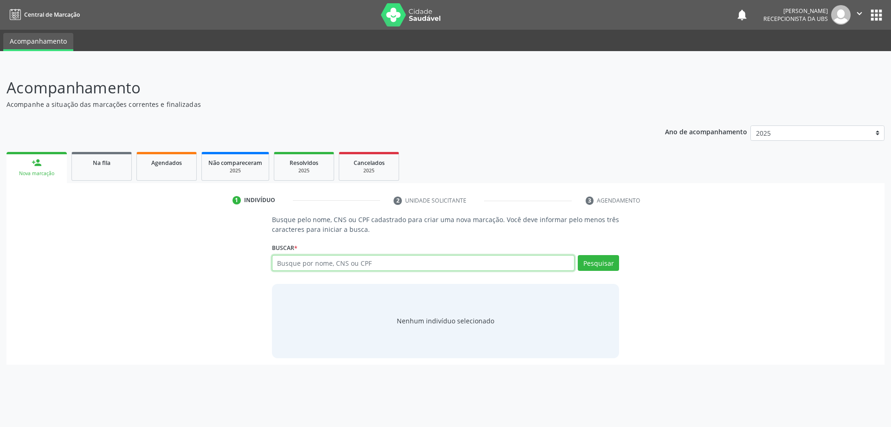
click at [330, 266] on input "text" at bounding box center [423, 263] width 303 height 16
click at [295, 266] on input "text" at bounding box center [423, 263] width 303 height 16
paste input "701202080170717"
type input "701202080170717"
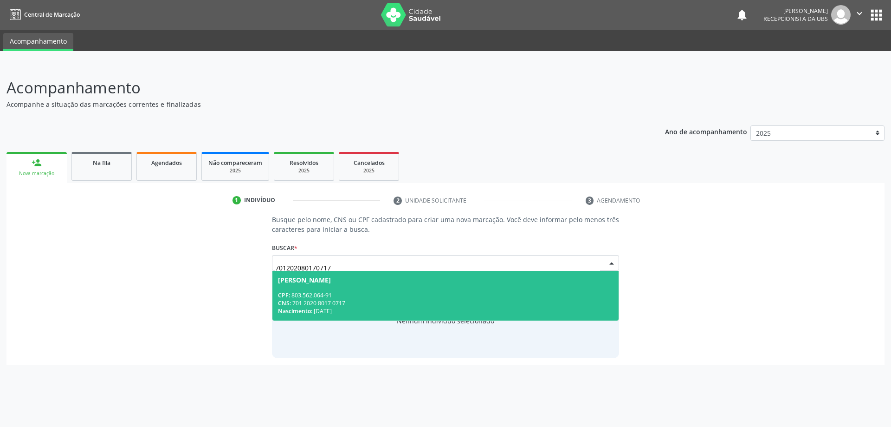
click at [319, 294] on div "CPF: 803.562.064-91" at bounding box center [446, 295] width 336 height 8
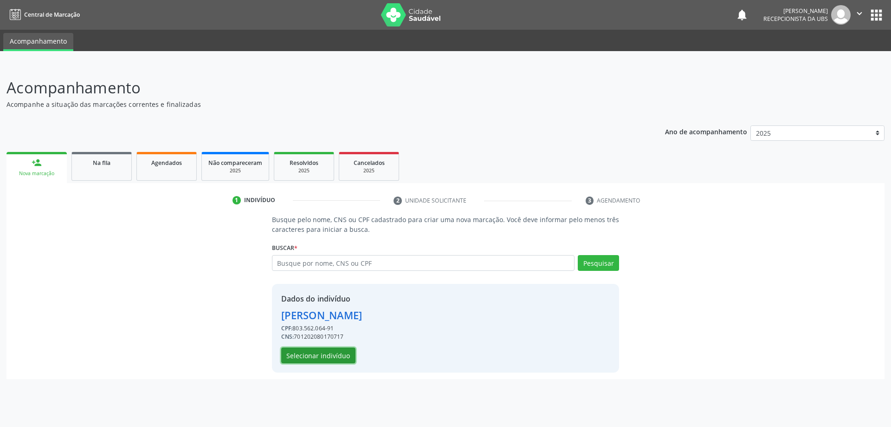
click at [333, 356] on button "Selecionar indivíduo" at bounding box center [318, 355] width 74 height 16
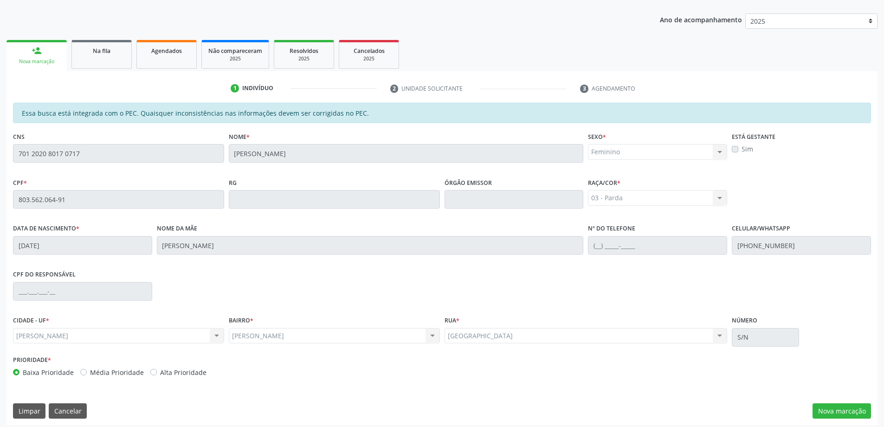
scroll to position [116, 0]
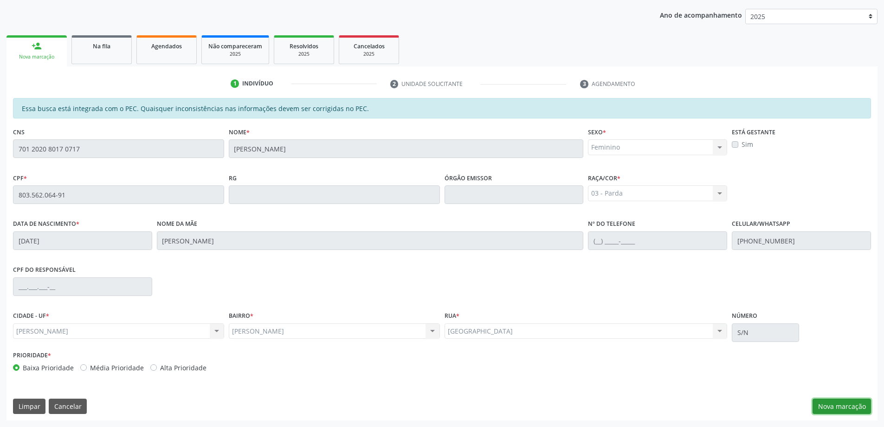
click at [841, 401] on button "Nova marcação" at bounding box center [842, 406] width 58 height 16
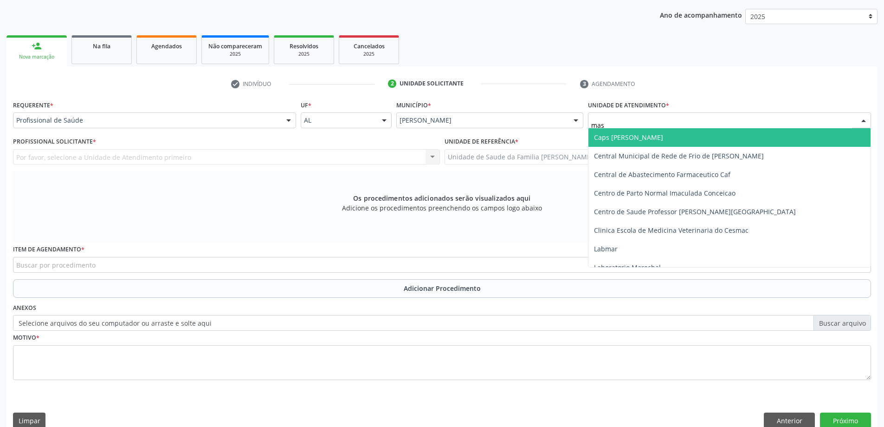
type input "mass"
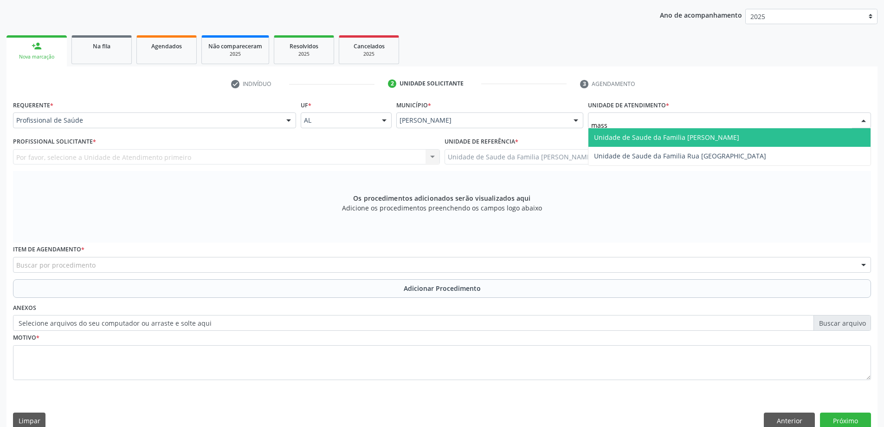
click at [683, 137] on span "Unidade de Saude da Familia [PERSON_NAME]" at bounding box center [666, 137] width 145 height 9
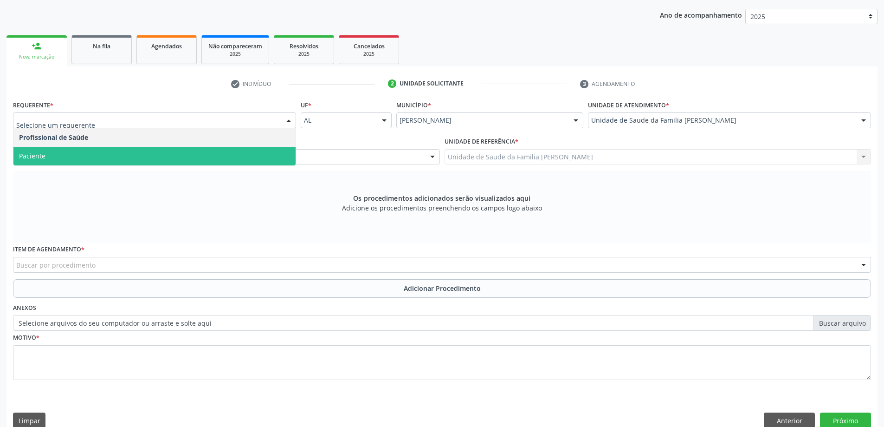
click at [119, 153] on span "Paciente" at bounding box center [154, 156] width 282 height 19
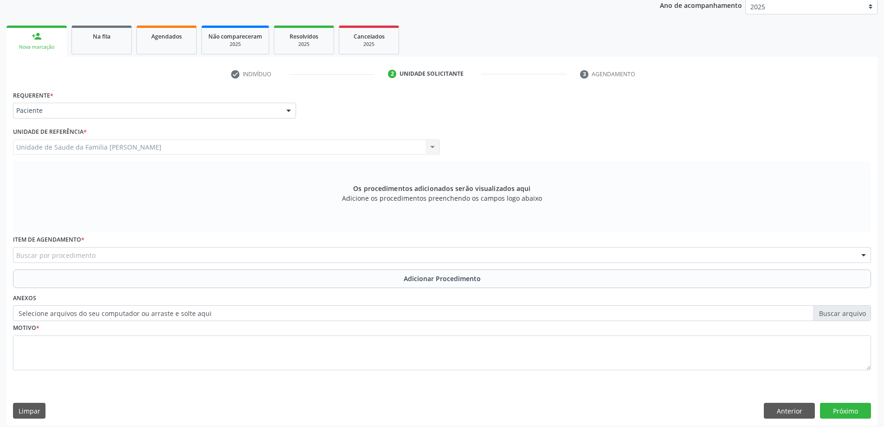
scroll to position [131, 0]
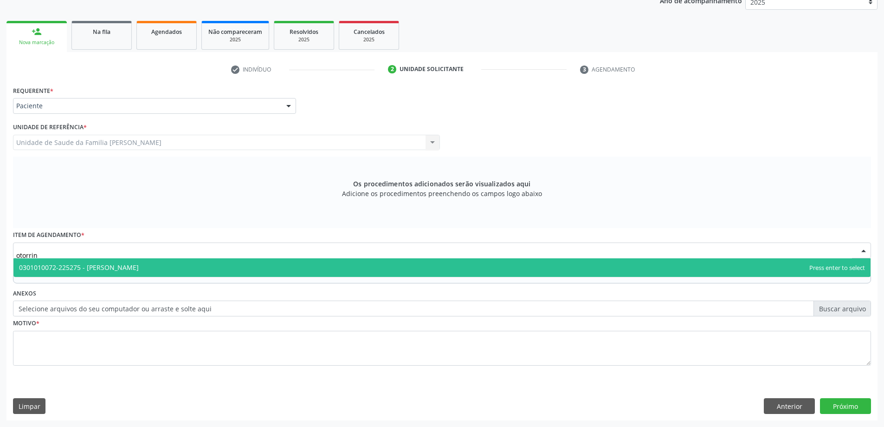
type input "otorrino"
click at [56, 269] on span "0301010072-225275 - [PERSON_NAME]" at bounding box center [79, 267] width 120 height 9
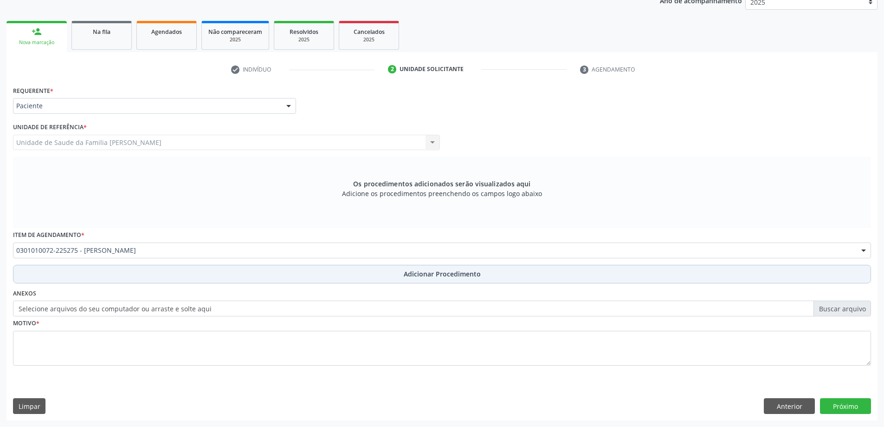
click at [78, 272] on button "Adicionar Procedimento" at bounding box center [442, 274] width 858 height 19
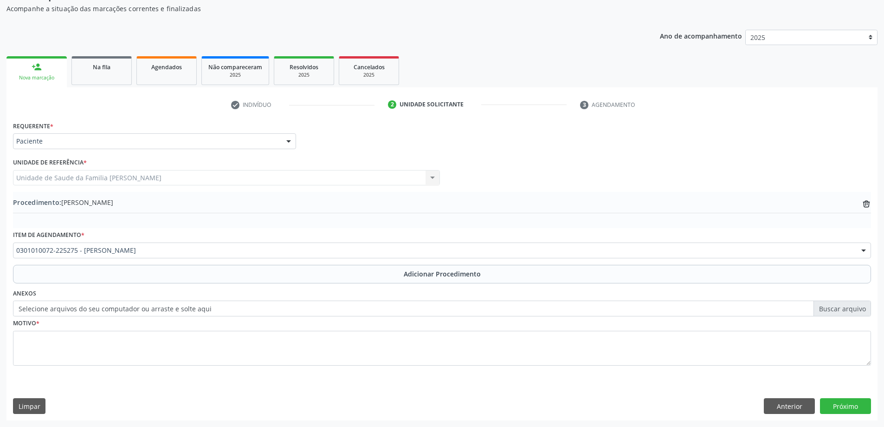
click at [63, 304] on label "Selecione arquivos do seu computador ou arraste e solte aqui" at bounding box center [442, 308] width 858 height 16
click at [63, 304] on input "Selecione arquivos do seu computador ou arraste e solte aqui" at bounding box center [442, 308] width 858 height 16
type input "C:\fakepath\WhatsApp Image 2025-09-30 at 14.10.52.jpeg"
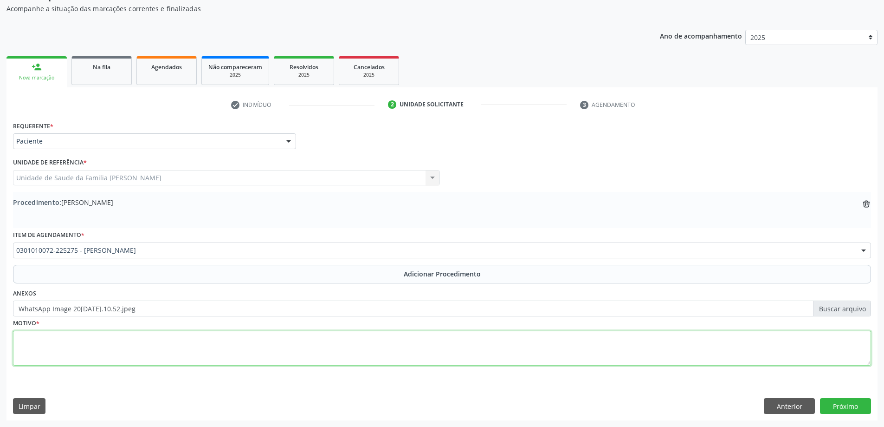
click at [96, 349] on textarea at bounding box center [442, 347] width 858 height 35
type textarea "Justificativa não identificada."
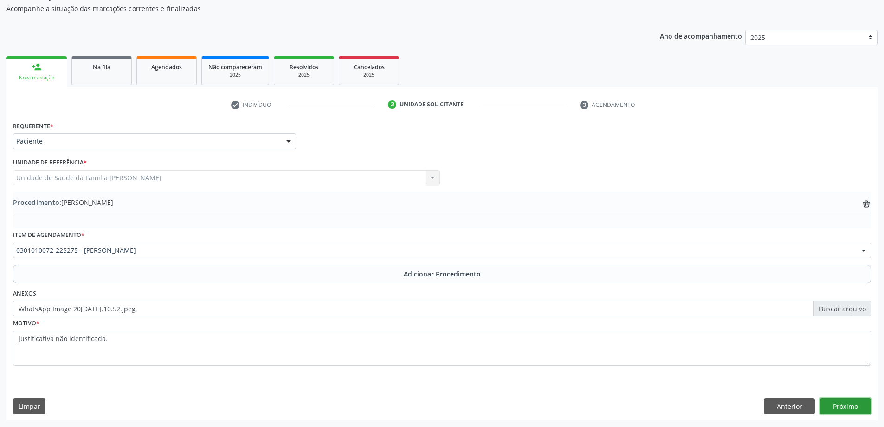
click at [832, 404] on button "Próximo" at bounding box center [845, 406] width 51 height 16
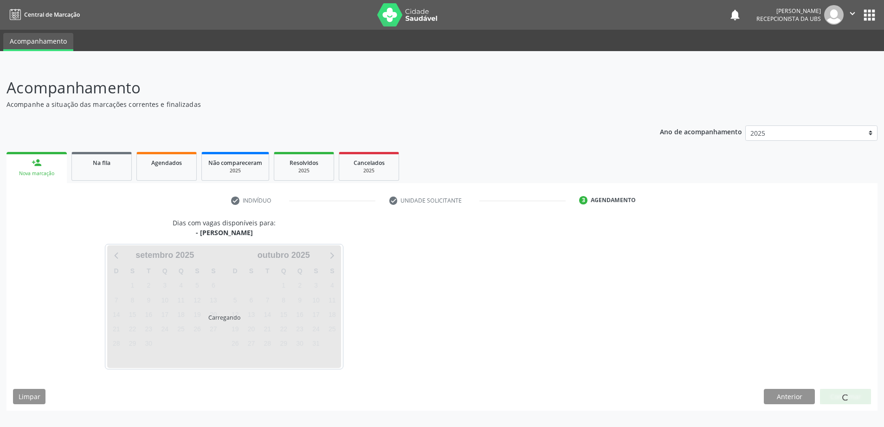
scroll to position [0, 0]
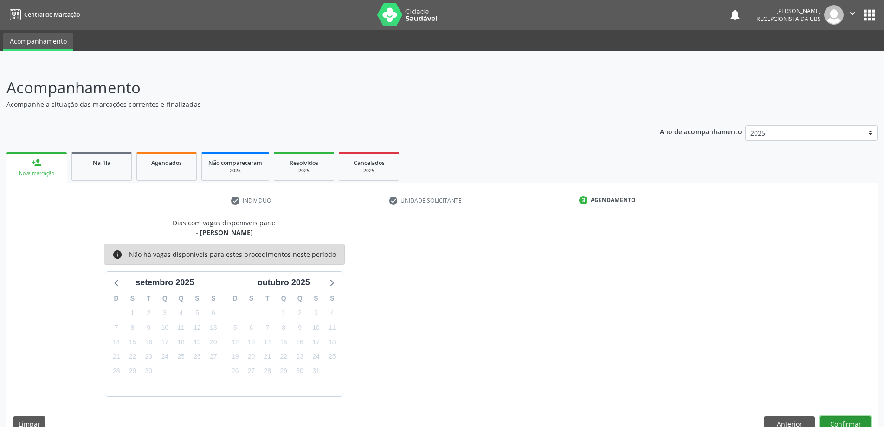
click at [845, 420] on button "Confirmar" at bounding box center [845, 424] width 51 height 16
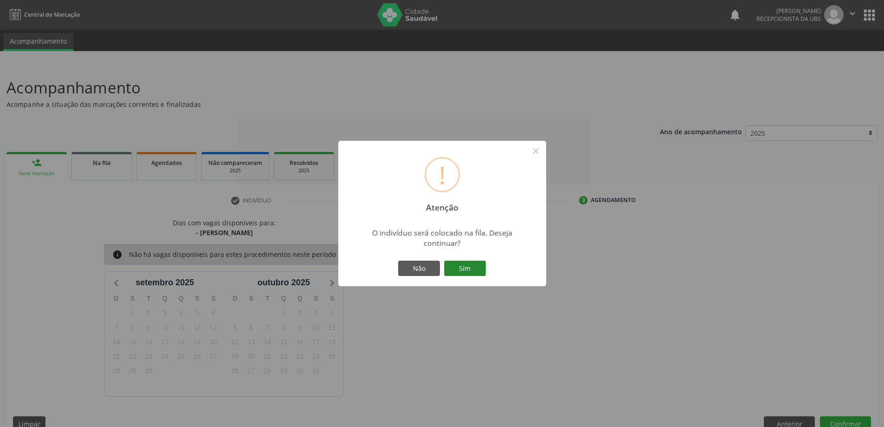
click at [475, 268] on button "Sim" at bounding box center [465, 268] width 42 height 16
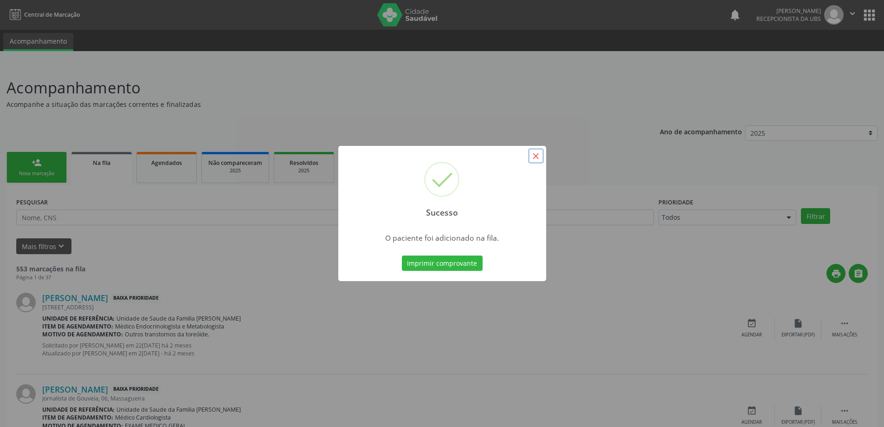
click at [535, 151] on button "×" at bounding box center [536, 156] width 16 height 16
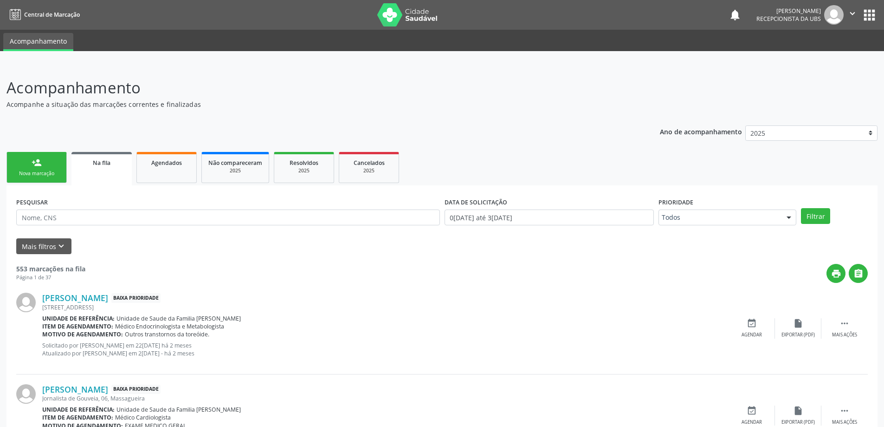
click at [45, 171] on div "Nova marcação" at bounding box center [36, 173] width 46 height 7
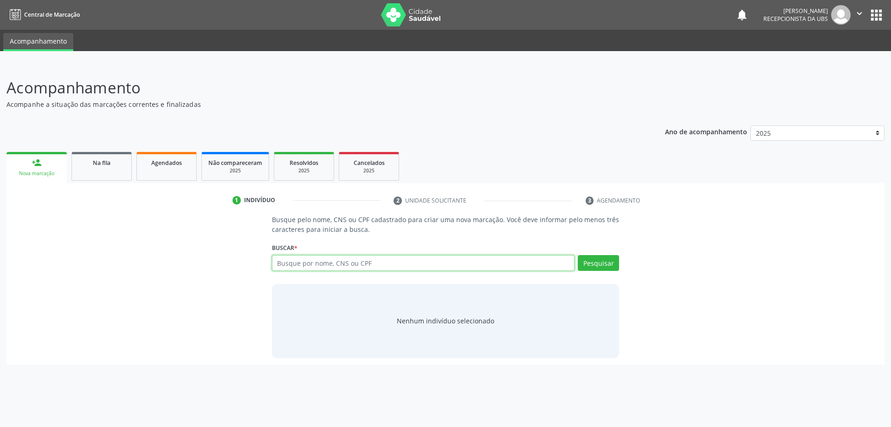
click at [403, 264] on input "text" at bounding box center [423, 263] width 303 height 16
type input "700606417650862"
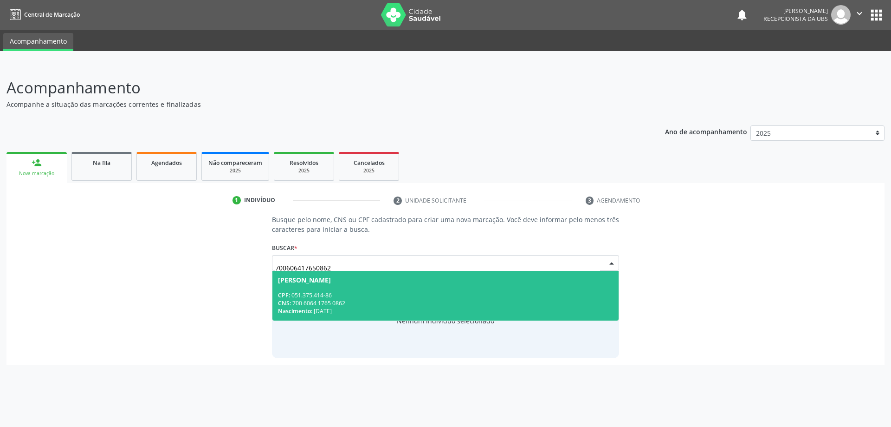
click at [367, 306] on div "CNS: 700 6064 1765 0862" at bounding box center [446, 303] width 336 height 8
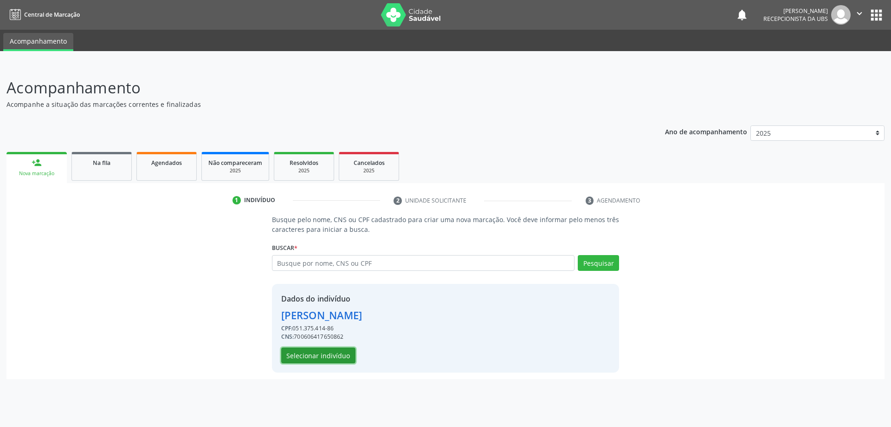
click at [328, 360] on button "Selecionar indivíduo" at bounding box center [318, 355] width 74 height 16
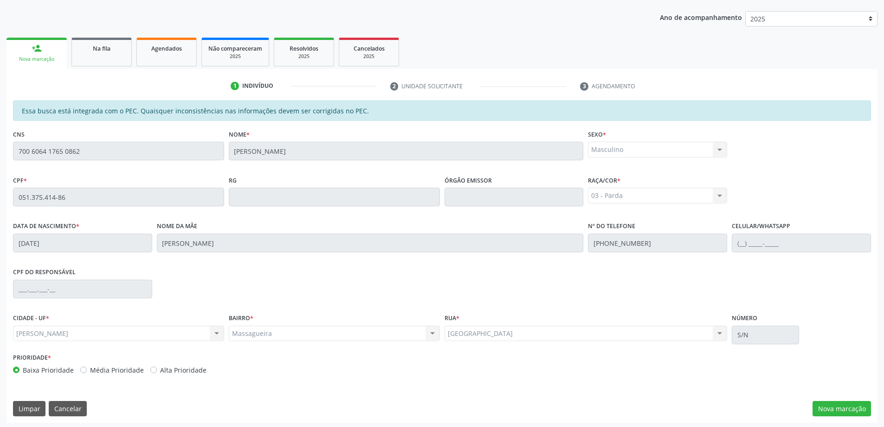
scroll to position [116, 0]
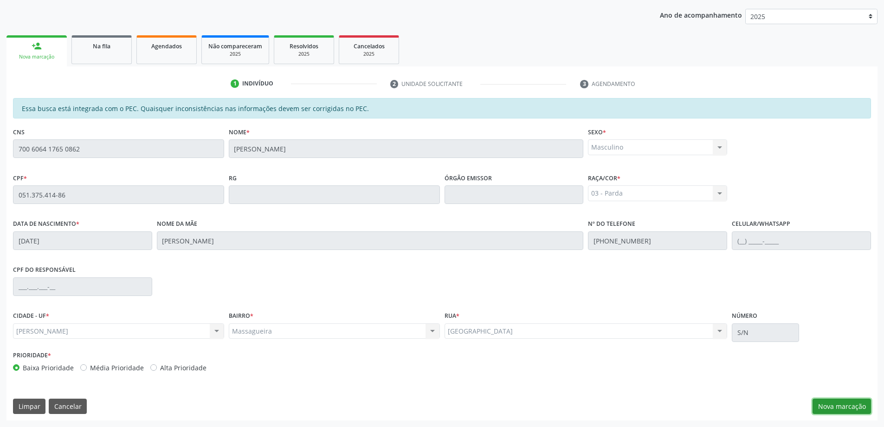
click at [829, 401] on button "Nova marcação" at bounding box center [842, 406] width 58 height 16
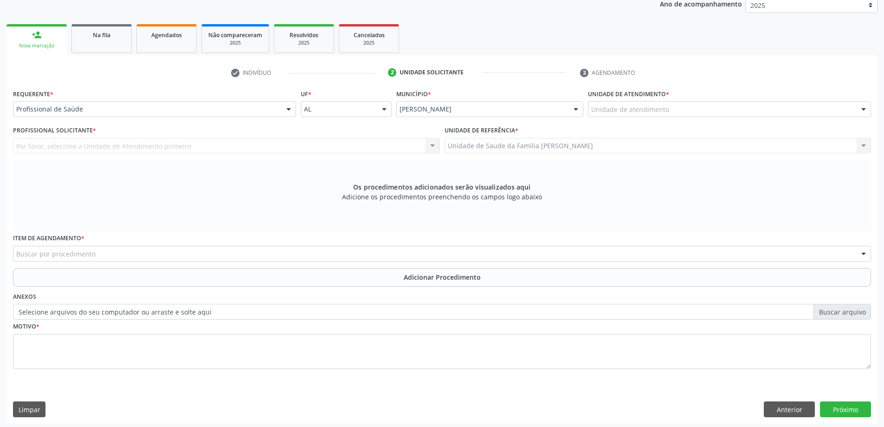
scroll to position [131, 0]
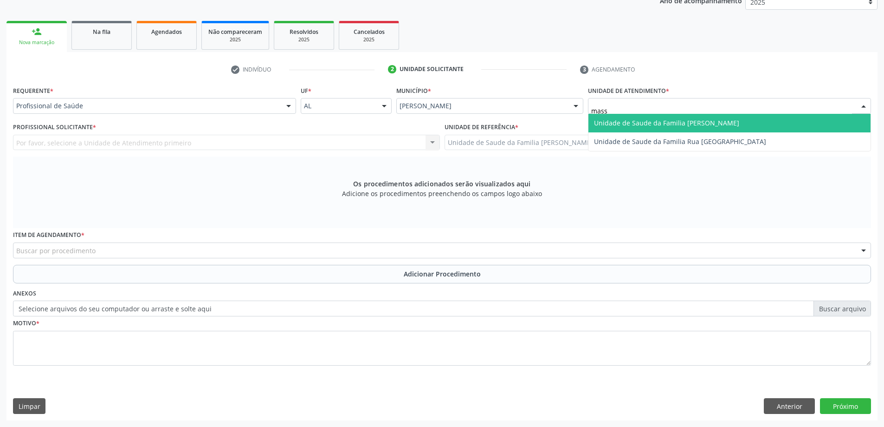
type input "massa"
click at [681, 114] on span "Unidade de Saude da Familia [PERSON_NAME]" at bounding box center [729, 123] width 282 height 19
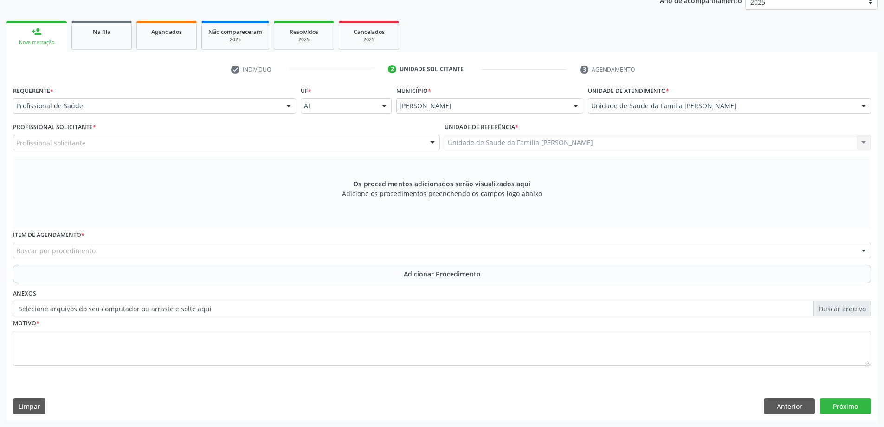
click at [103, 145] on div "Profissional solicitante" at bounding box center [226, 143] width 427 height 16
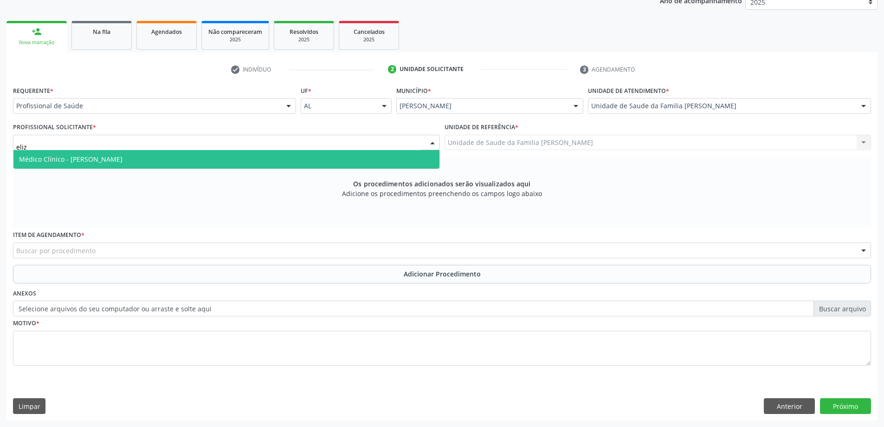
type input "[PERSON_NAME]"
click at [106, 155] on span "Médico Clínico - [PERSON_NAME]" at bounding box center [70, 159] width 103 height 9
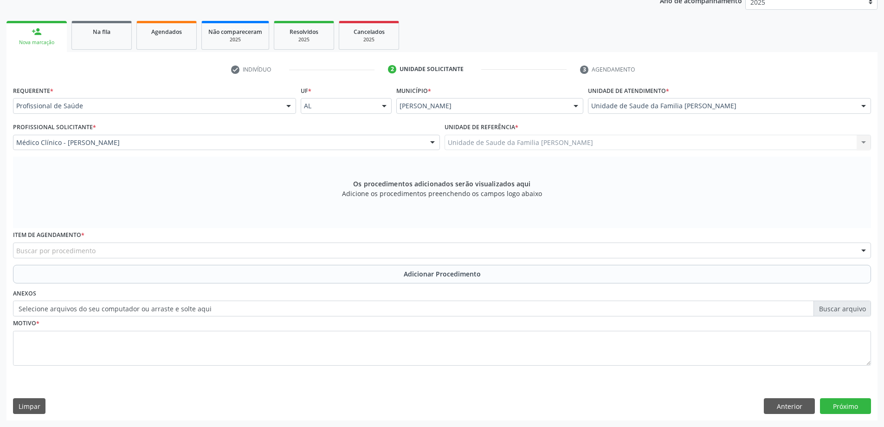
click at [150, 247] on div "Buscar por procedimento" at bounding box center [442, 250] width 858 height 16
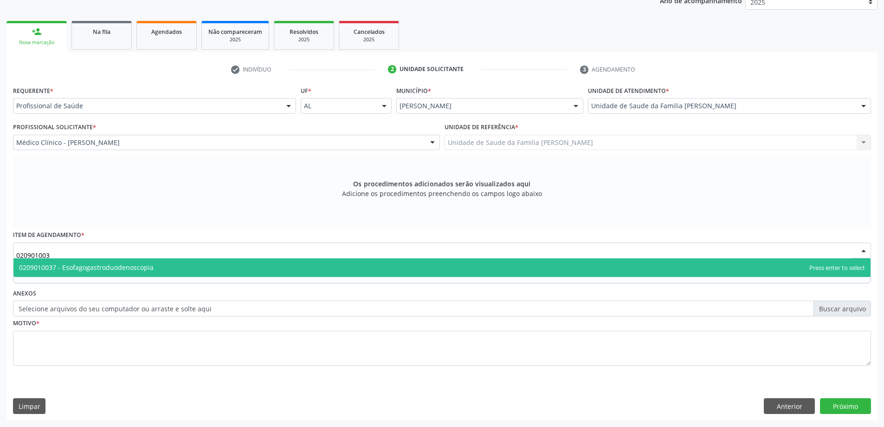
type input "0209010037"
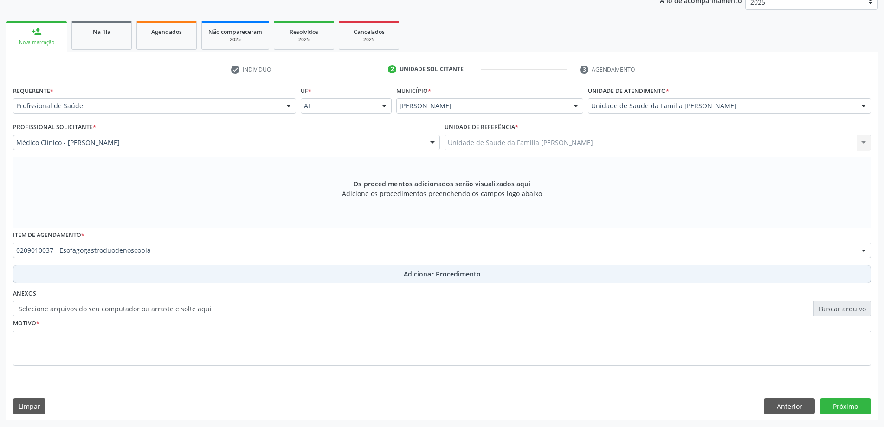
click at [99, 278] on button "Adicionar Procedimento" at bounding box center [442, 274] width 858 height 19
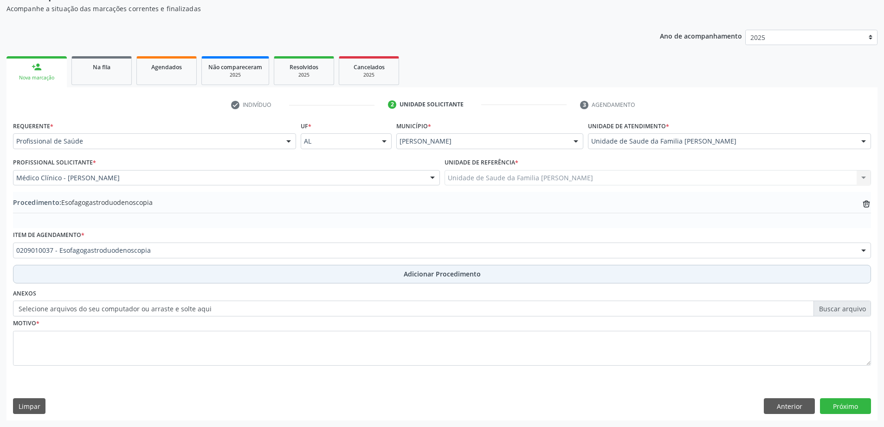
scroll to position [96, 0]
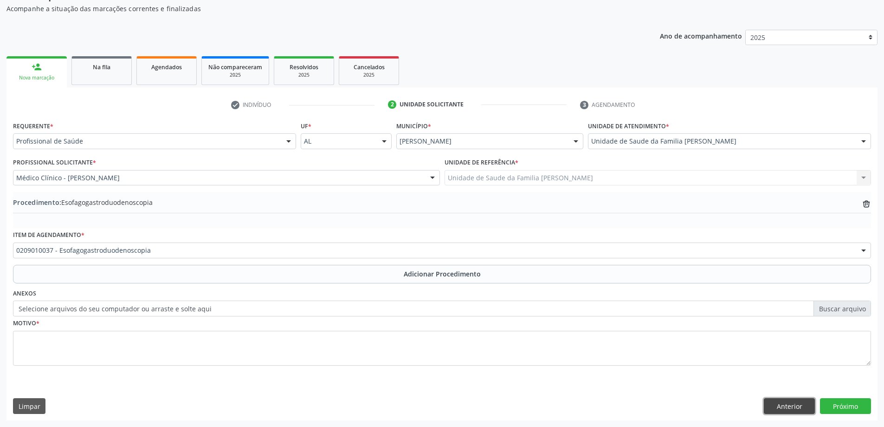
click at [779, 405] on button "Anterior" at bounding box center [789, 406] width 51 height 16
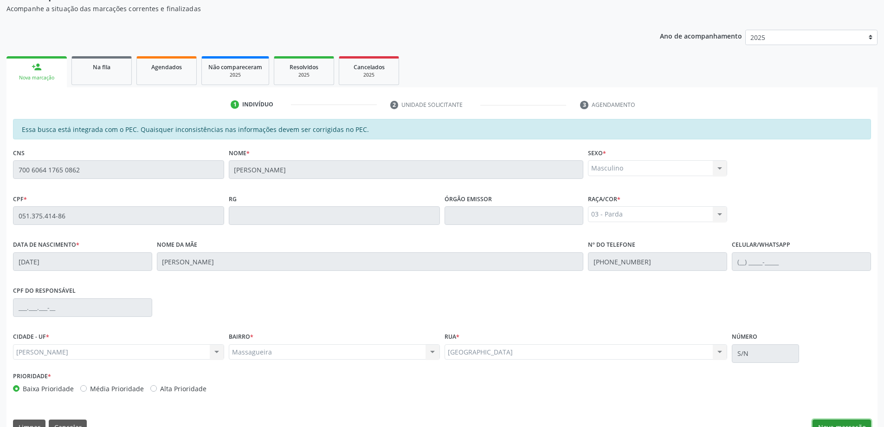
click at [843, 420] on button "Nova marcação" at bounding box center [842, 427] width 58 height 16
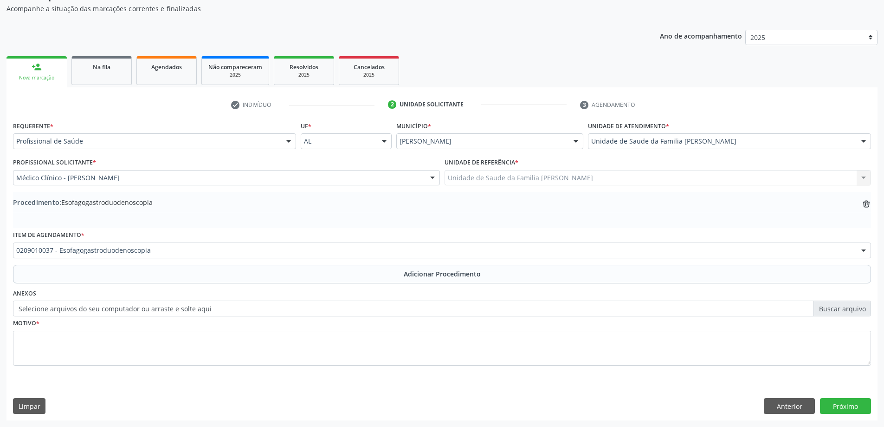
click at [66, 305] on label "Selecione arquivos do seu computador ou arraste e solte aqui" at bounding box center [442, 308] width 858 height 16
click at [66, 305] on input "Selecione arquivos do seu computador ou arraste e solte aqui" at bounding box center [442, 308] width 858 height 16
type input "C:\fakepath\WhatsApp Image 2025-09-30 at 14.16.12.jpeg"
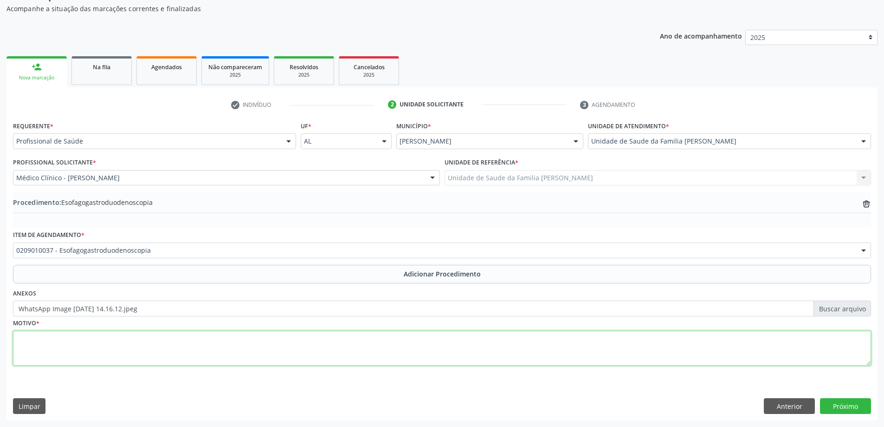
click at [149, 330] on textarea at bounding box center [442, 347] width 858 height 35
type textarea "Epigastralgia refratário ao IBP."
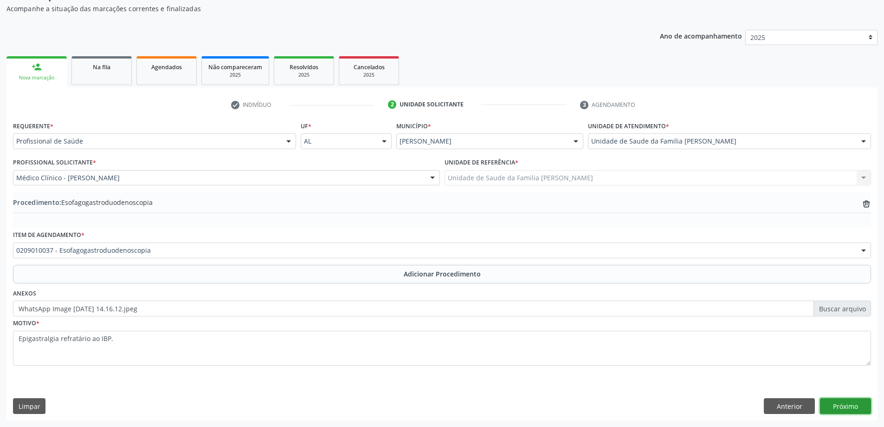
click at [846, 411] on button "Próximo" at bounding box center [845, 406] width 51 height 16
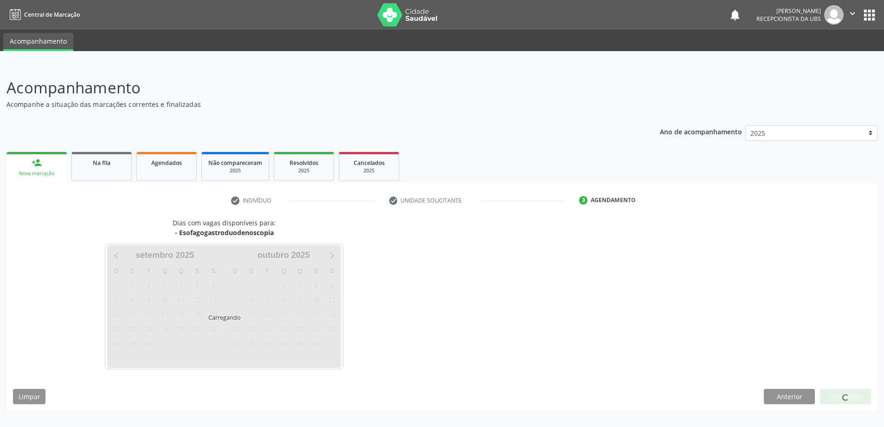
scroll to position [0, 0]
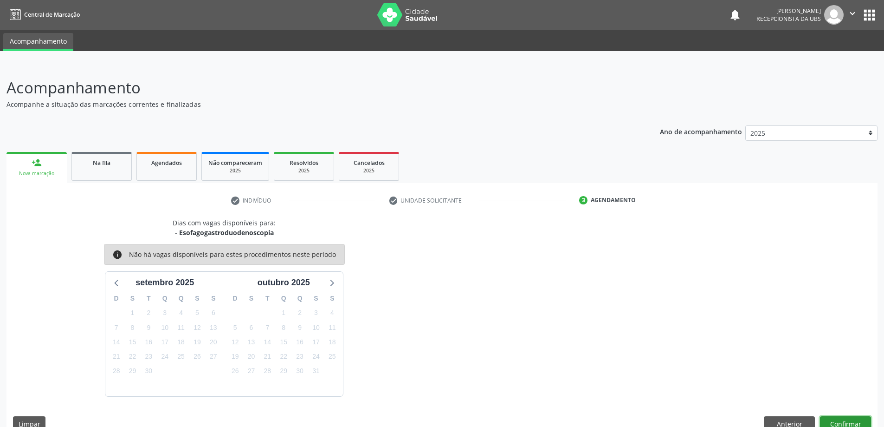
click at [844, 419] on button "Confirmar" at bounding box center [845, 424] width 51 height 16
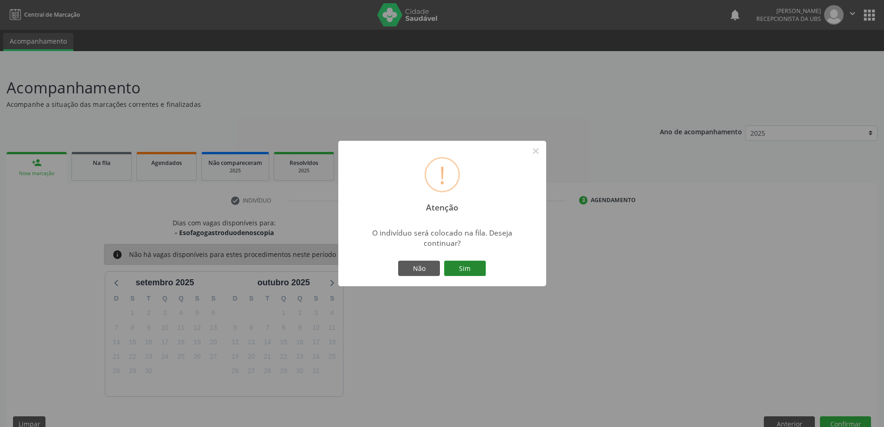
click at [468, 267] on button "Sim" at bounding box center [465, 268] width 42 height 16
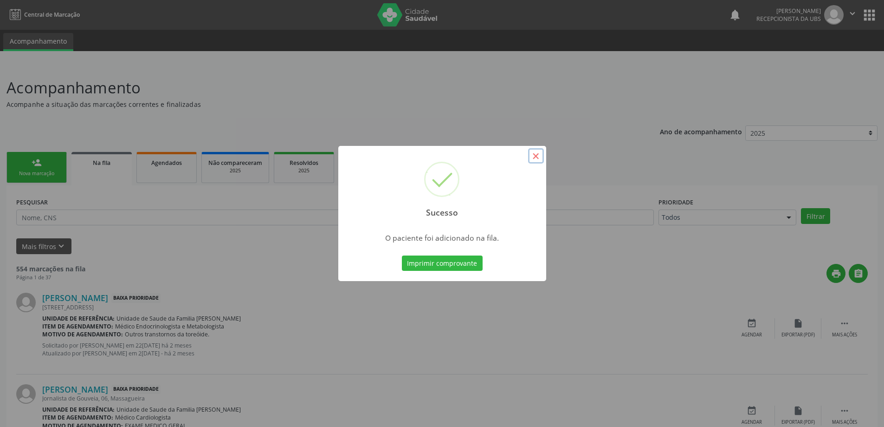
click at [537, 157] on button "×" at bounding box center [536, 156] width 16 height 16
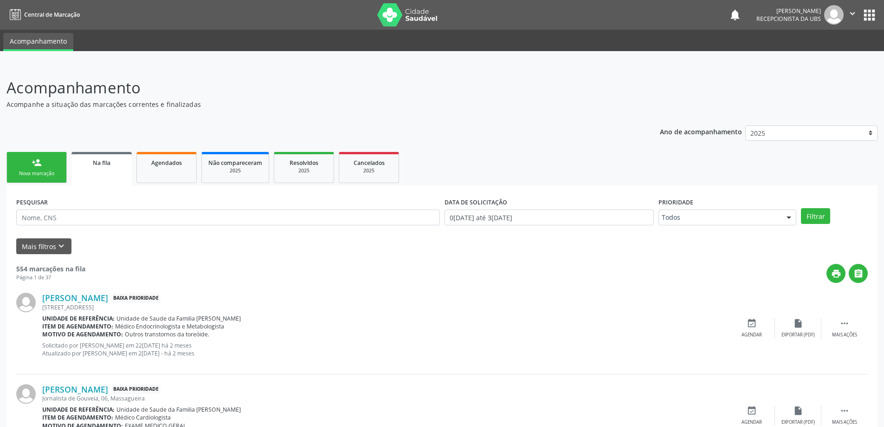
click at [28, 174] on div "Nova marcação" at bounding box center [36, 173] width 46 height 7
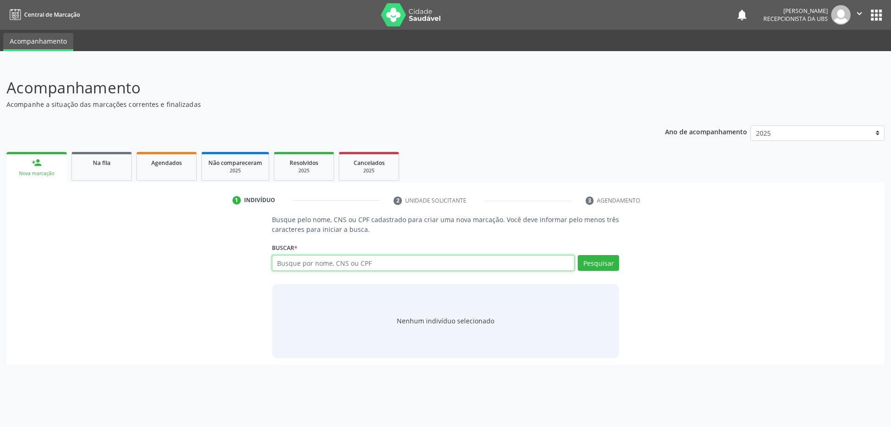
click at [287, 260] on input "text" at bounding box center [423, 263] width 303 height 16
type input "m"
paste input "701202080170717"
type input "701202080170717"
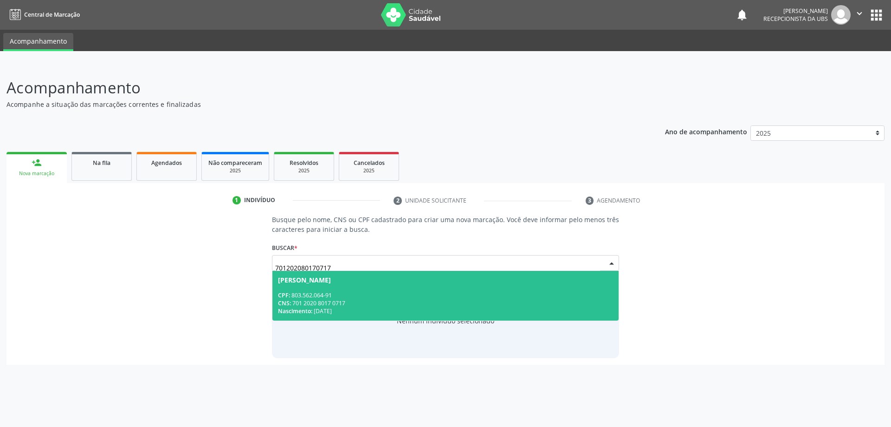
click at [356, 292] on div "CPF: 803.562.064-91" at bounding box center [446, 295] width 336 height 8
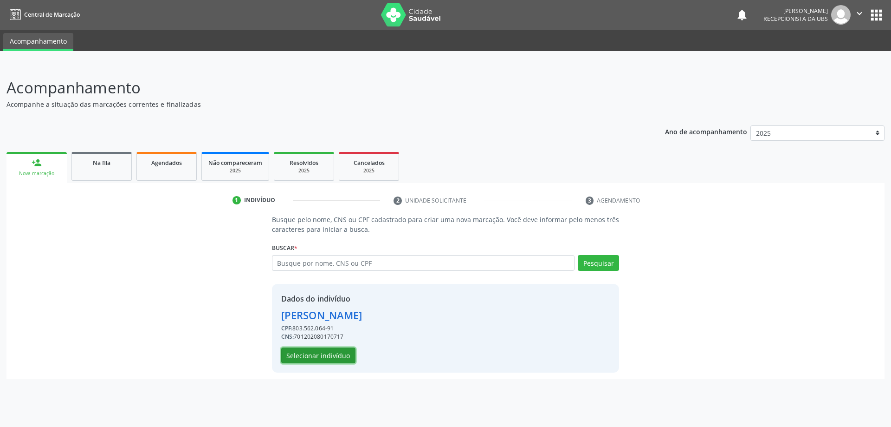
click at [349, 349] on button "Selecionar indivíduo" at bounding box center [318, 355] width 74 height 16
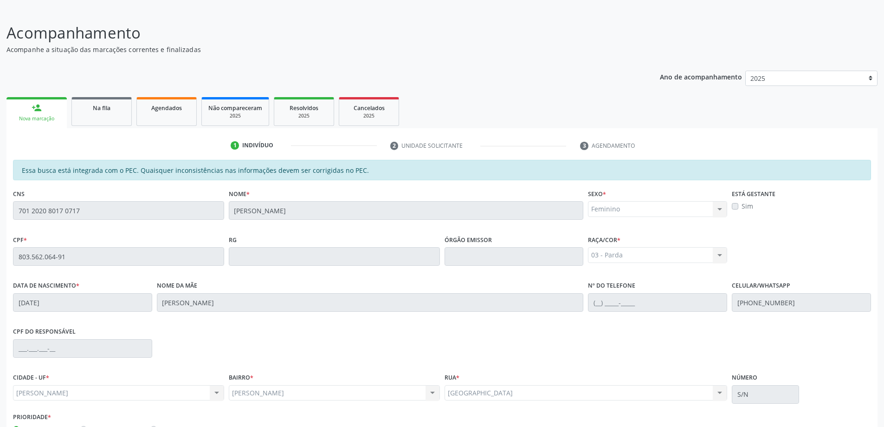
scroll to position [116, 0]
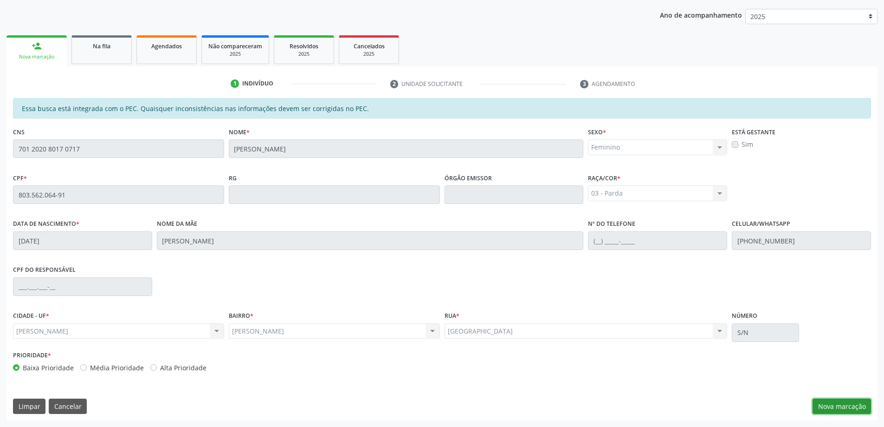
click at [854, 404] on button "Nova marcação" at bounding box center [842, 406] width 58 height 16
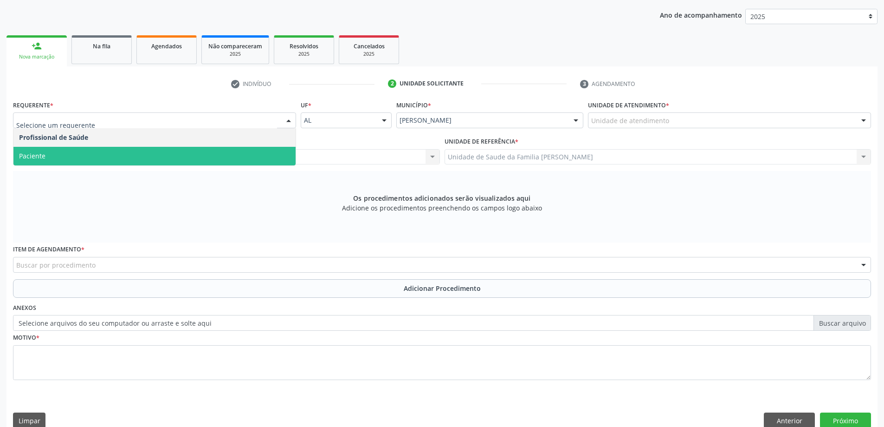
click at [74, 153] on span "Paciente" at bounding box center [154, 156] width 282 height 19
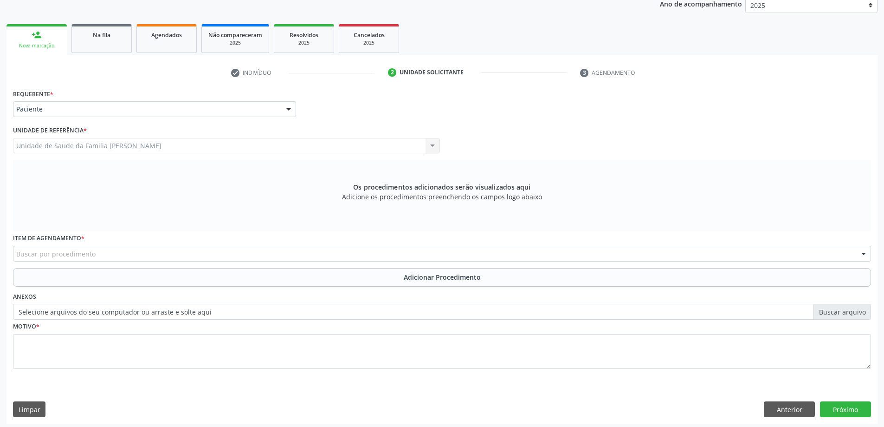
scroll to position [131, 0]
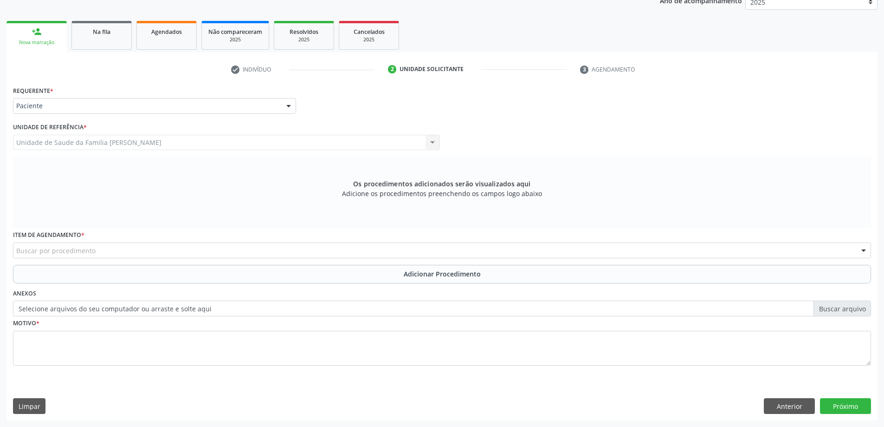
click at [103, 253] on div "Buscar por procedimento" at bounding box center [442, 250] width 858 height 16
